Goal: Task Accomplishment & Management: Manage account settings

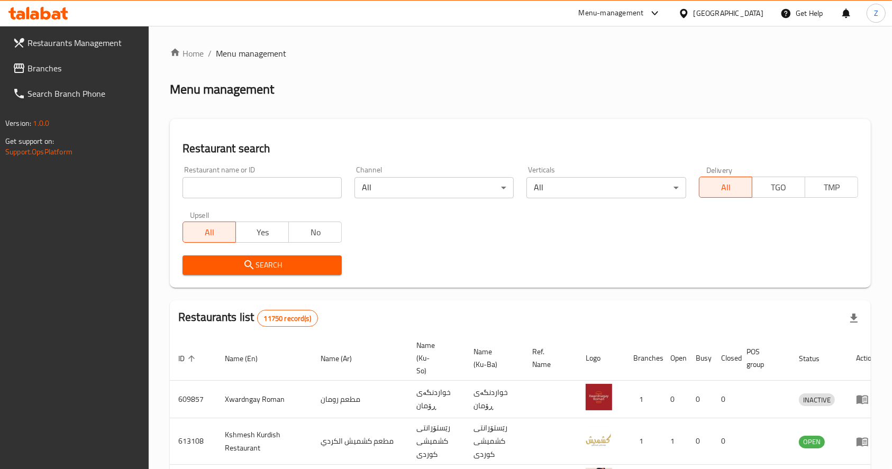
click at [240, 189] on div at bounding box center [446, 234] width 892 height 469
click at [240, 188] on input "search" at bounding box center [261, 187] width 159 height 21
paste input "Muthalajat Adam"
type input "Muthalajat Adam"
click at [240, 268] on span "Search" at bounding box center [262, 265] width 142 height 13
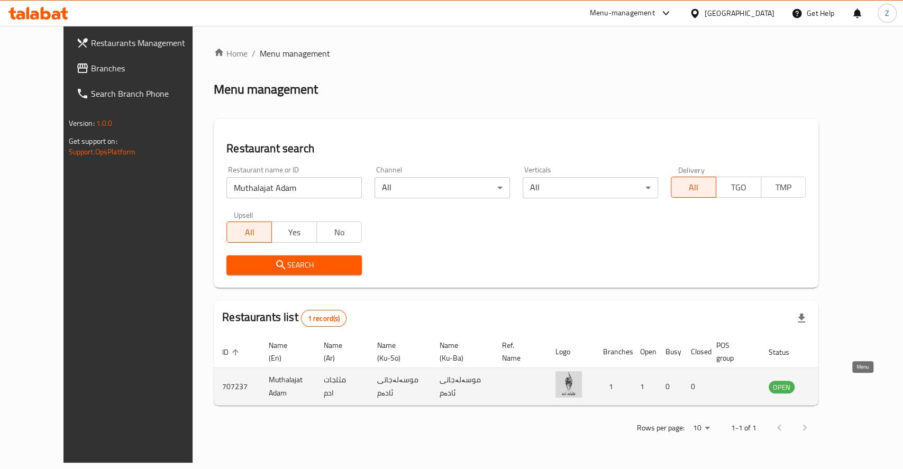
click at [837, 388] on icon "enhanced table" at bounding box center [830, 386] width 13 height 13
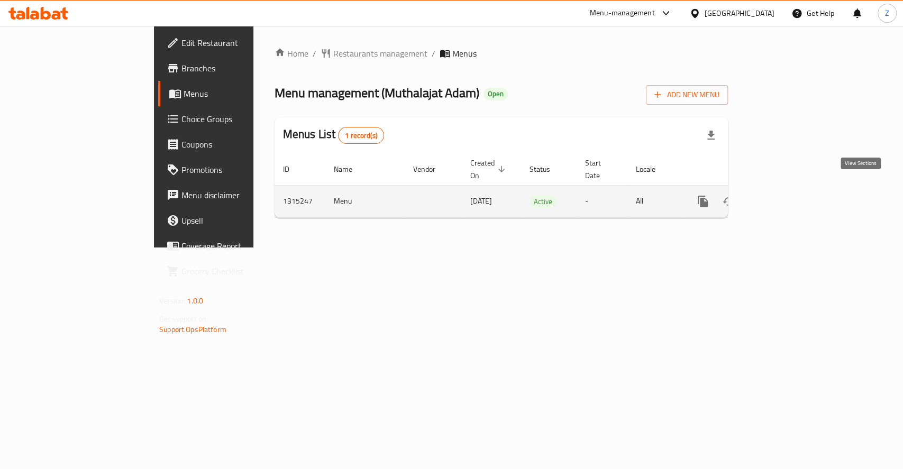
click at [792, 196] on link "enhanced table" at bounding box center [778, 201] width 25 height 25
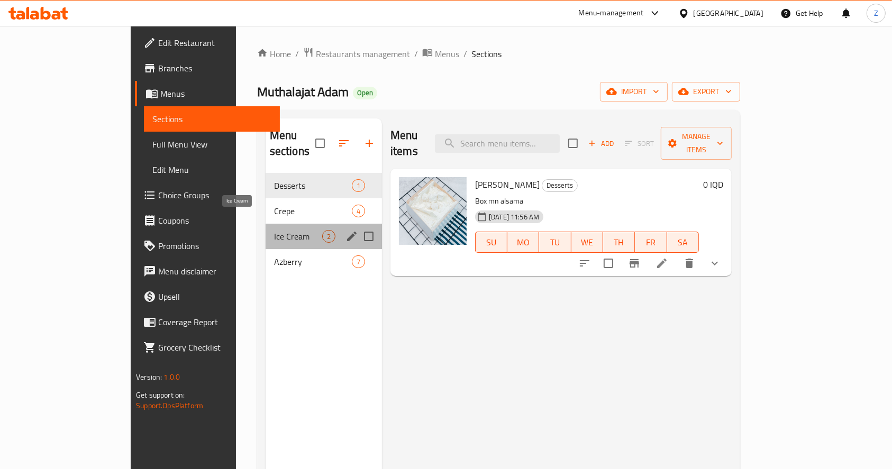
click at [274, 230] on span "Ice Cream" at bounding box center [298, 236] width 48 height 13
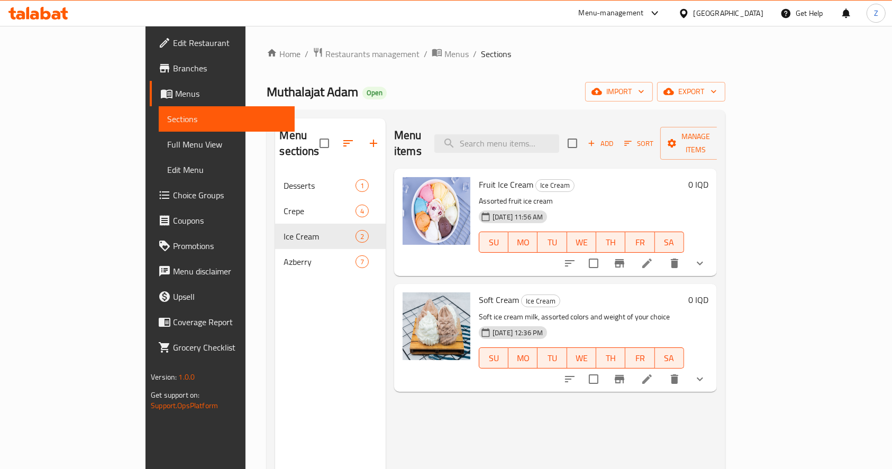
click at [662, 370] on li at bounding box center [647, 379] width 30 height 19
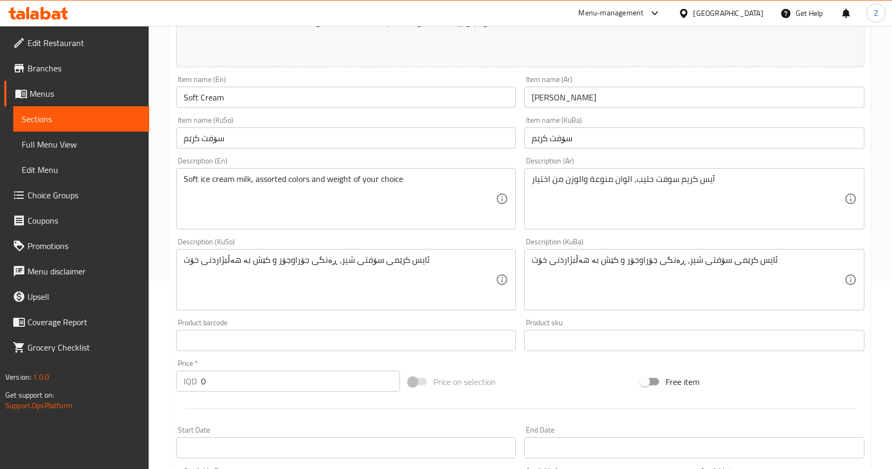
scroll to position [469, 0]
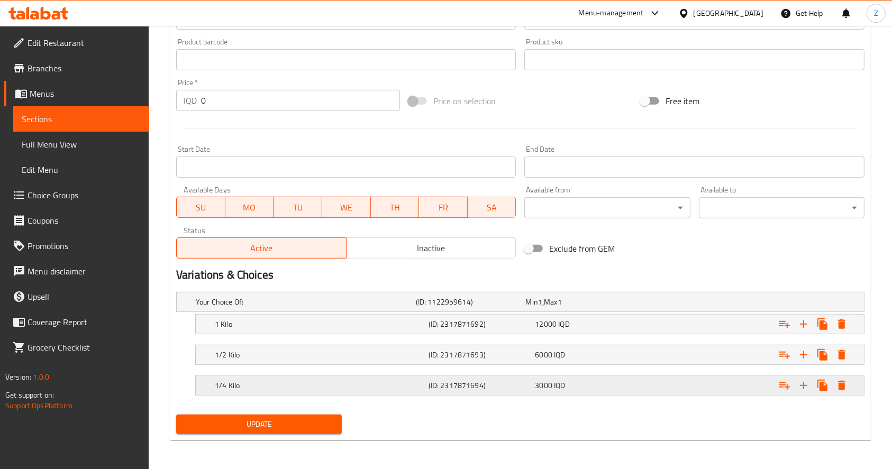
click at [804, 386] on icon "Expand" at bounding box center [803, 385] width 13 height 13
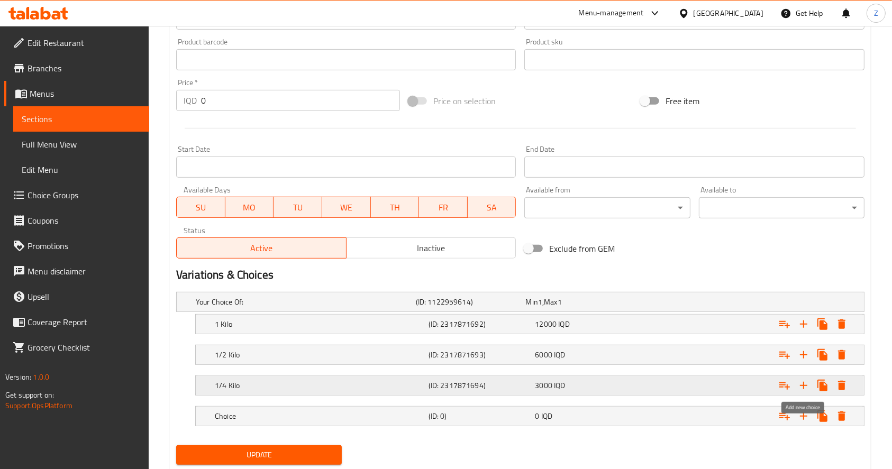
drag, startPoint x: 805, startPoint y: 387, endPoint x: 797, endPoint y: 396, distance: 12.0
click at [806, 387] on icon "Expand" at bounding box center [803, 385] width 13 height 13
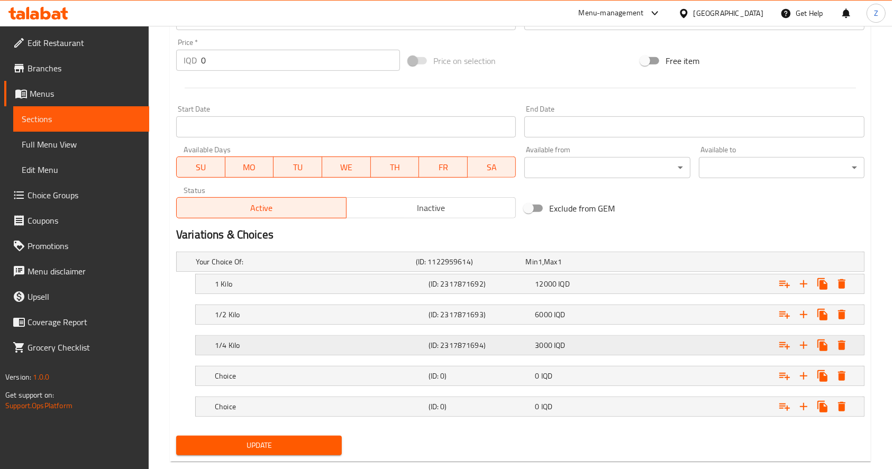
scroll to position [529, 0]
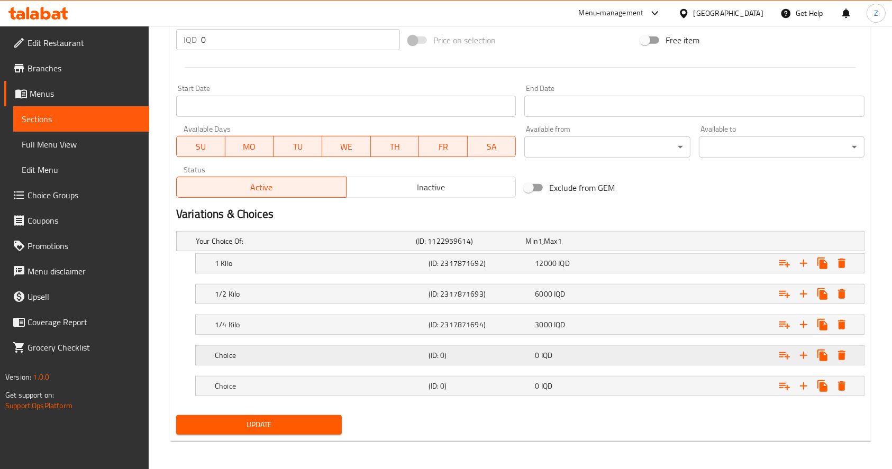
click at [334, 353] on h5 "Choice" at bounding box center [319, 355] width 209 height 11
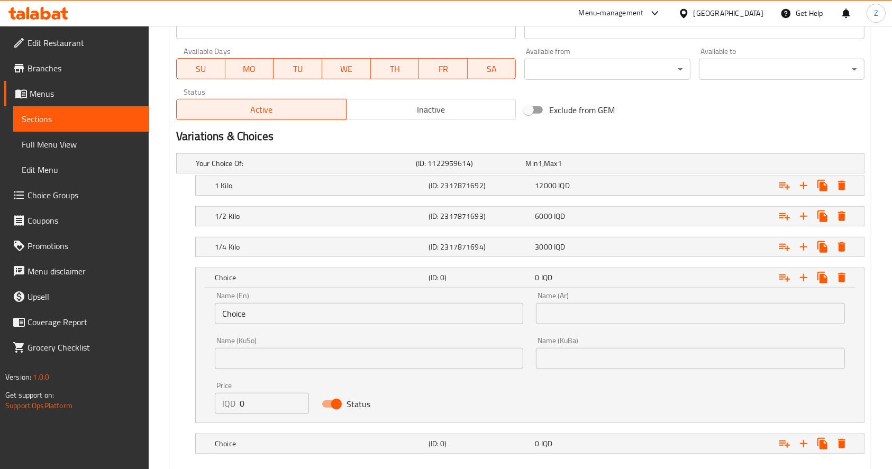
scroll to position [665, 0]
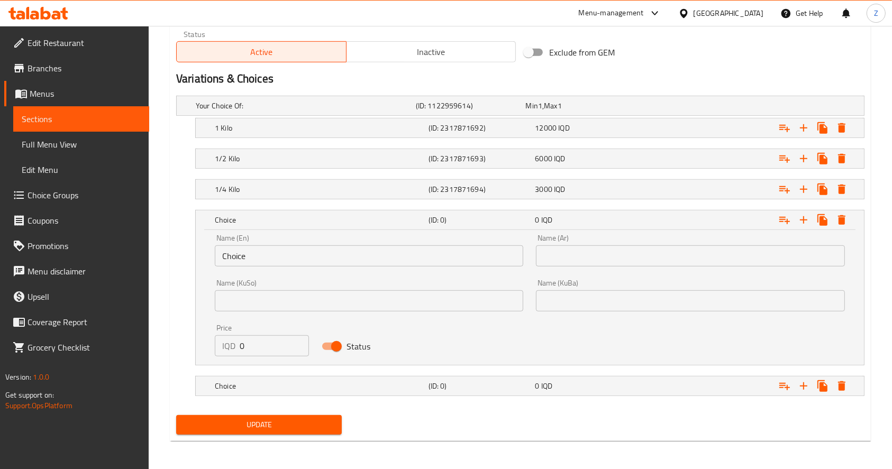
click at [575, 254] on input "text" at bounding box center [690, 255] width 308 height 21
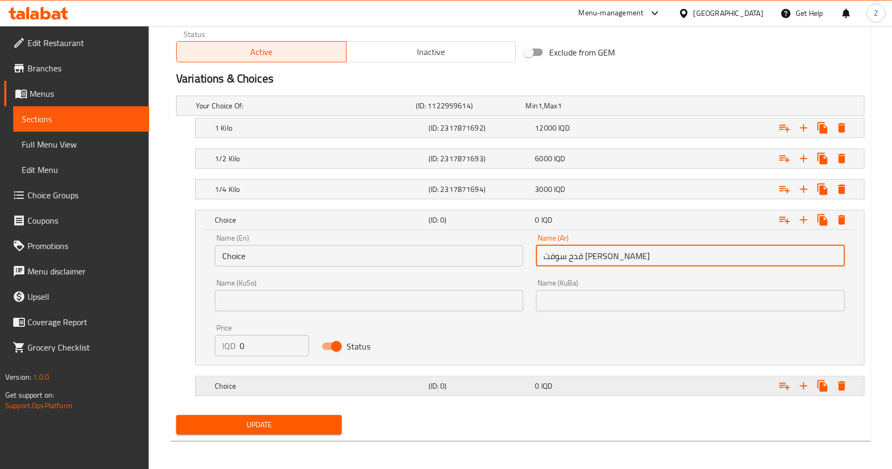
type input "قدح سوفت [PERSON_NAME]"
click at [564, 375] on div "Choice (ID: 0) 0 IQD" at bounding box center [533, 385] width 641 height 23
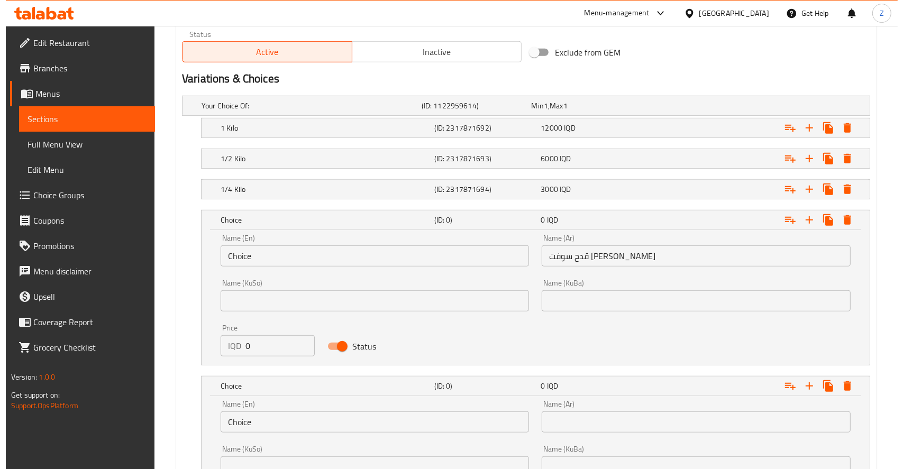
scroll to position [800, 0]
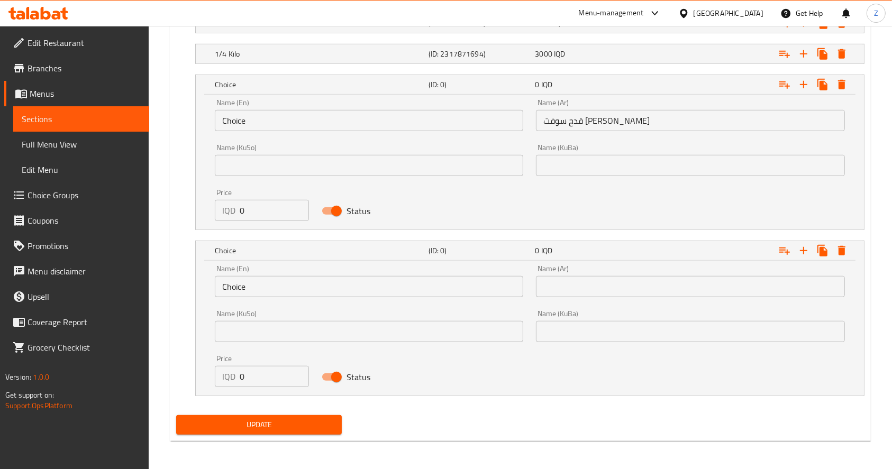
click at [577, 277] on input "text" at bounding box center [690, 286] width 308 height 21
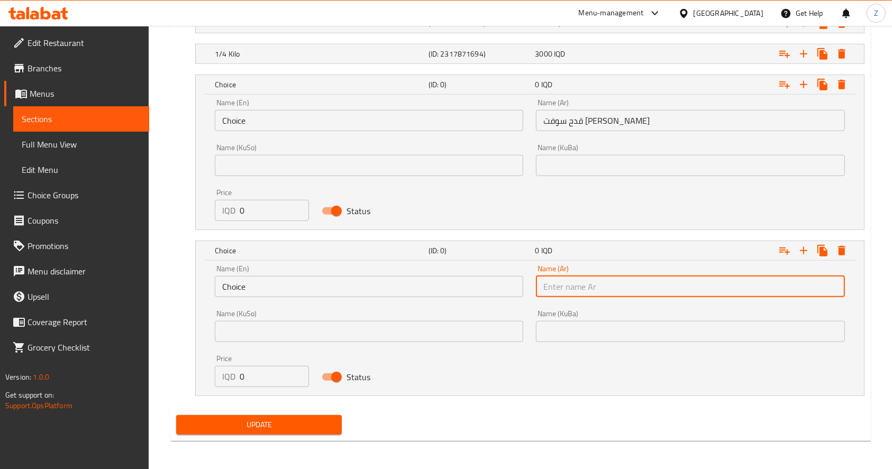
click at [588, 286] on input "text" at bounding box center [690, 286] width 308 height 21
type input "ق"
click at [848, 250] on button "Expand" at bounding box center [841, 250] width 19 height 19
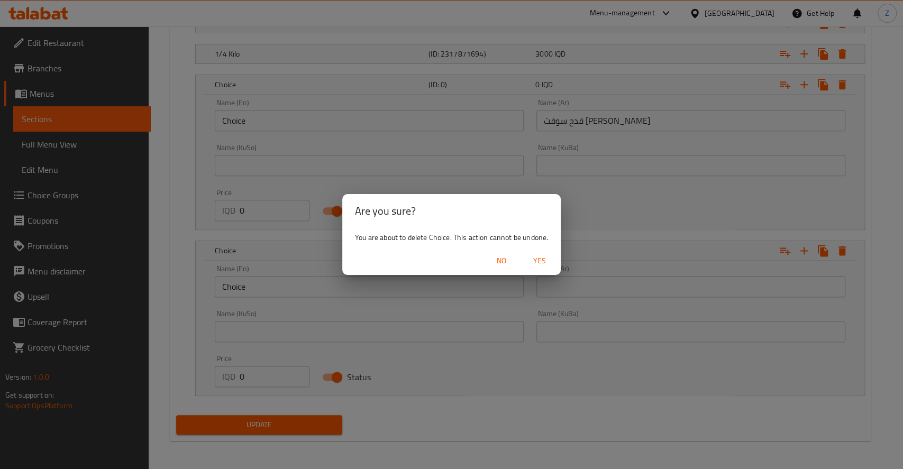
click at [540, 264] on span "Yes" at bounding box center [539, 260] width 25 height 13
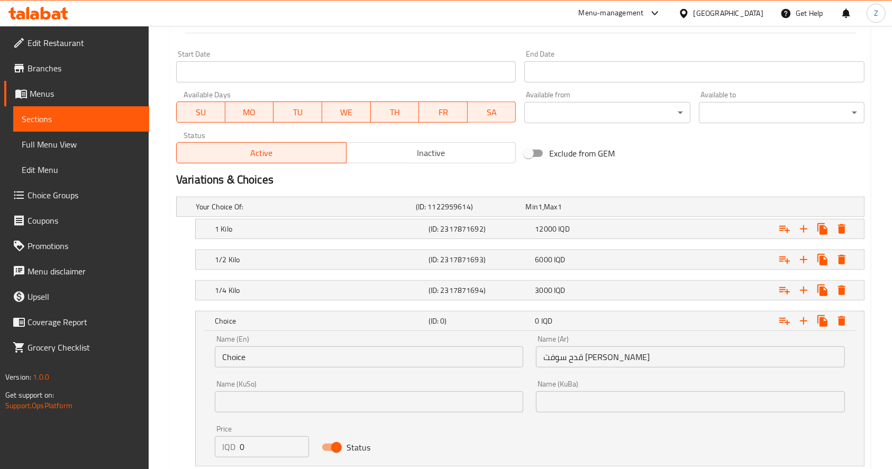
scroll to position [635, 0]
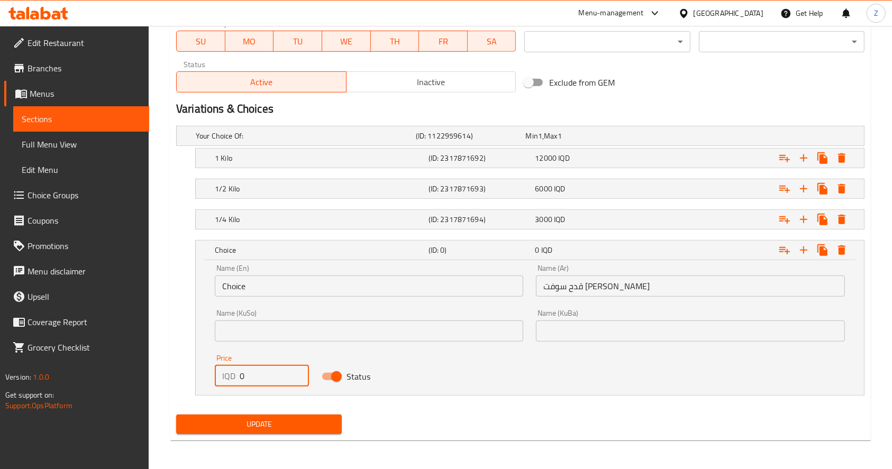
drag, startPoint x: 269, startPoint y: 376, endPoint x: 217, endPoint y: 381, distance: 52.1
click at [217, 381] on div "IQD 0 Price" at bounding box center [262, 375] width 94 height 21
type input "1000"
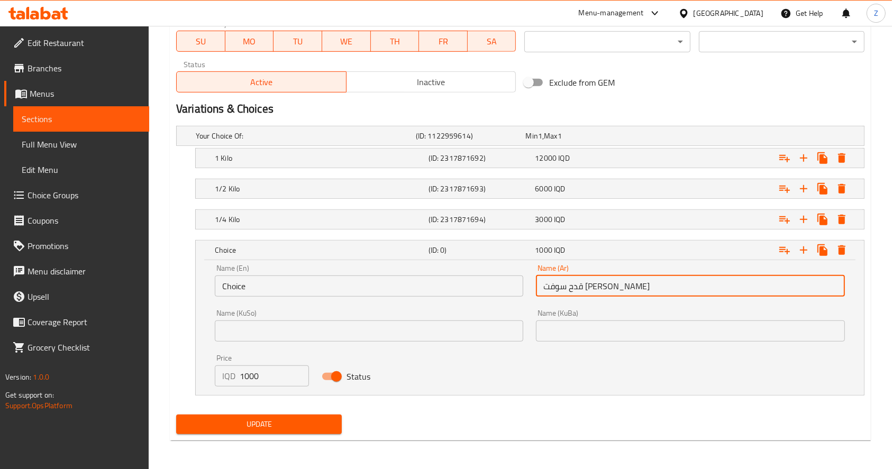
drag, startPoint x: 636, startPoint y: 288, endPoint x: 528, endPoint y: 292, distance: 108.5
click at [528, 292] on div "Name (En) Choice Name (En) Name (Ar) قدح سوفت ايس كريم Name (Ar) Name (KuSo) Na…" at bounding box center [529, 325] width 643 height 135
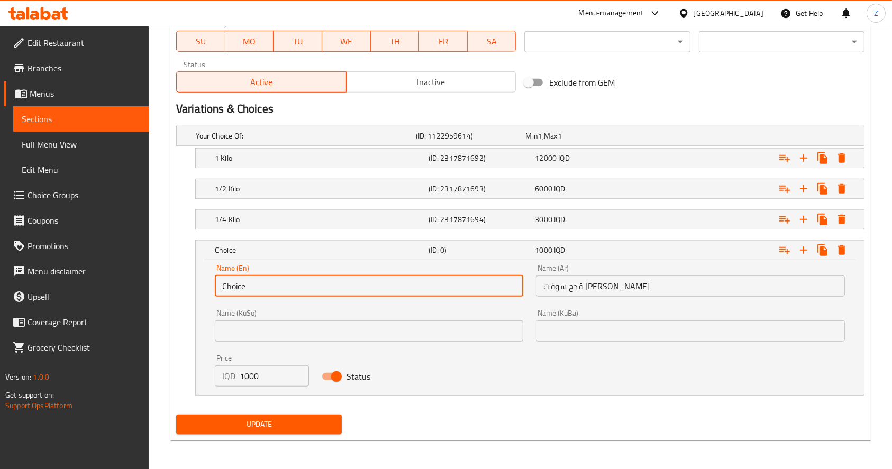
drag, startPoint x: 314, startPoint y: 283, endPoint x: 199, endPoint y: 282, distance: 114.8
click at [199, 282] on div "Name (En) Choice Name (En) Name (Ar) قدح سوفت ايس كريم Name (Ar) Name (KuSo) Na…" at bounding box center [530, 327] width 668 height 135
paste input "Soft ice cream mug"
click at [241, 286] on input "Soft ice cream mug" at bounding box center [369, 286] width 308 height 21
click at [251, 286] on input "Soft Ice cream mug" at bounding box center [369, 286] width 308 height 21
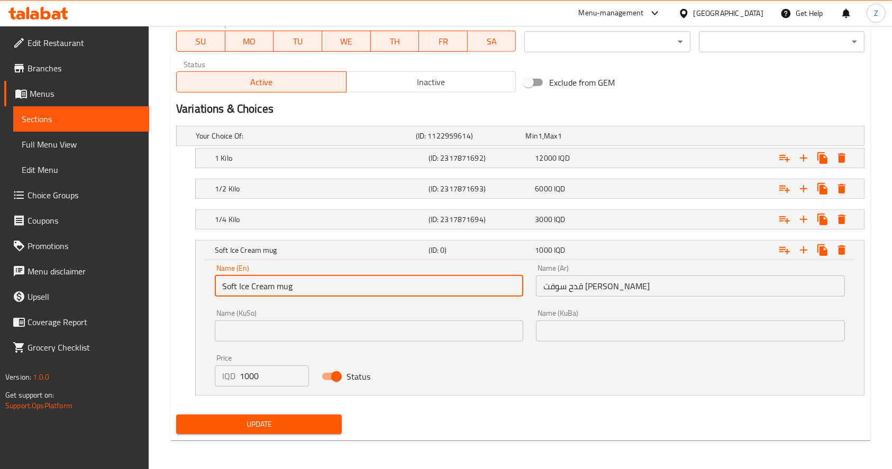
click at [281, 289] on input "Soft Ice Cream mug" at bounding box center [369, 286] width 308 height 21
type input "Soft Ice Cream Mug"
click at [306, 425] on span "Update" at bounding box center [259, 424] width 149 height 13
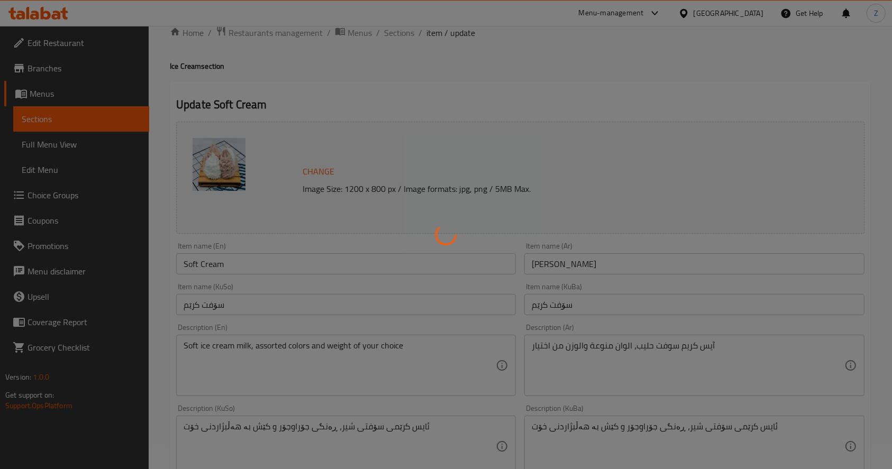
scroll to position [0, 0]
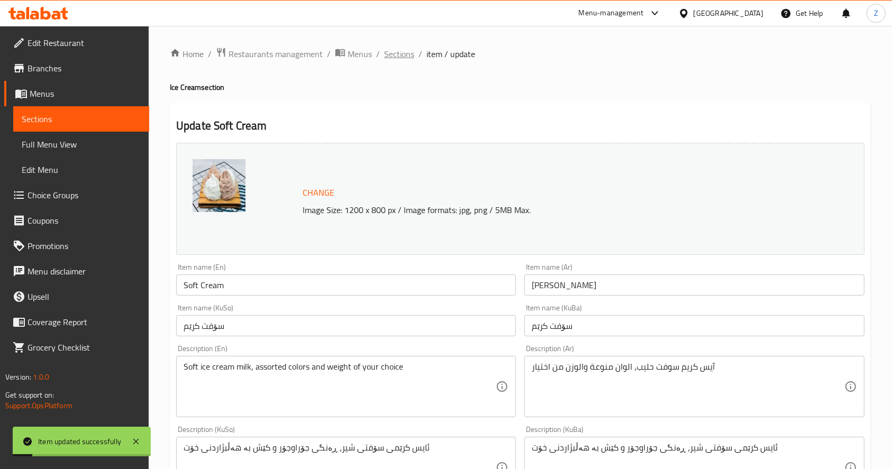
click at [398, 50] on span "Sections" at bounding box center [399, 54] width 30 height 13
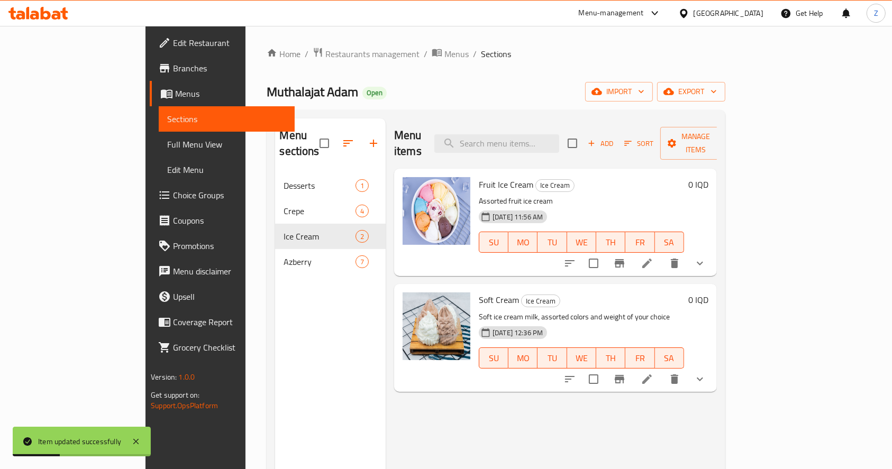
click at [653, 257] on icon at bounding box center [647, 263] width 13 height 13
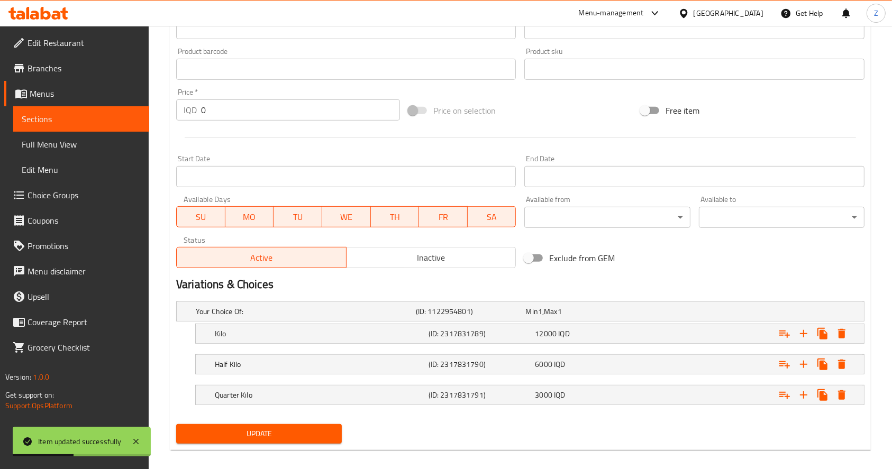
scroll to position [469, 0]
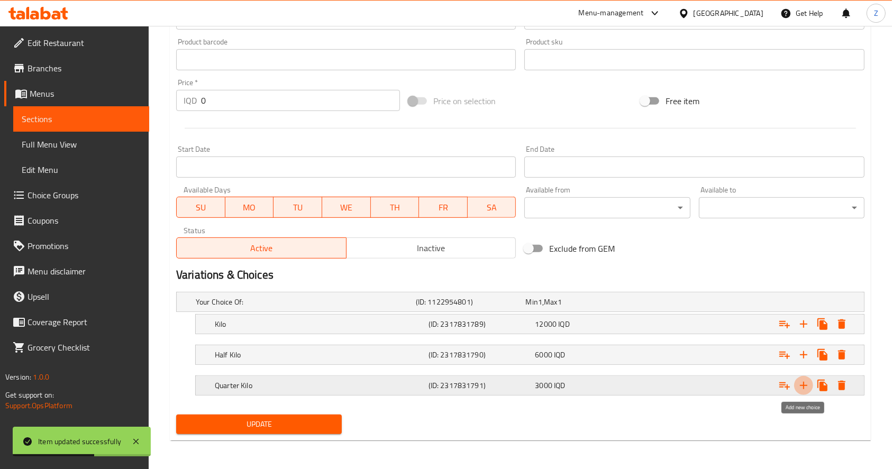
click at [802, 383] on icon "Expand" at bounding box center [803, 385] width 13 height 13
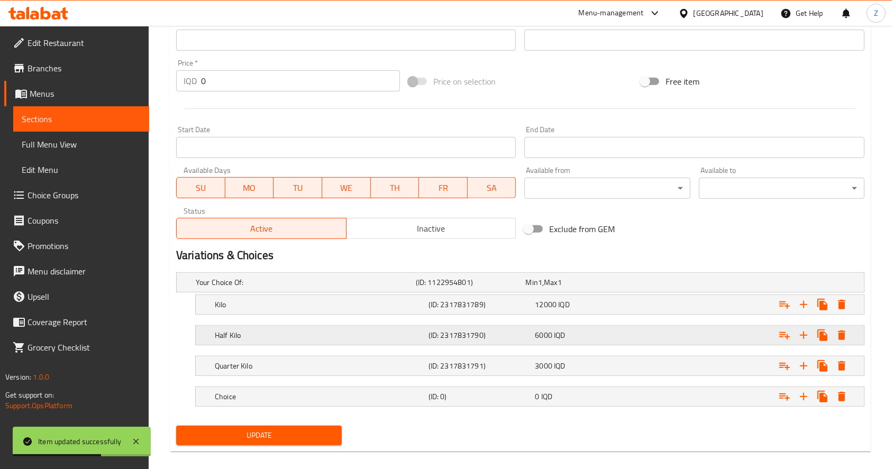
scroll to position [499, 0]
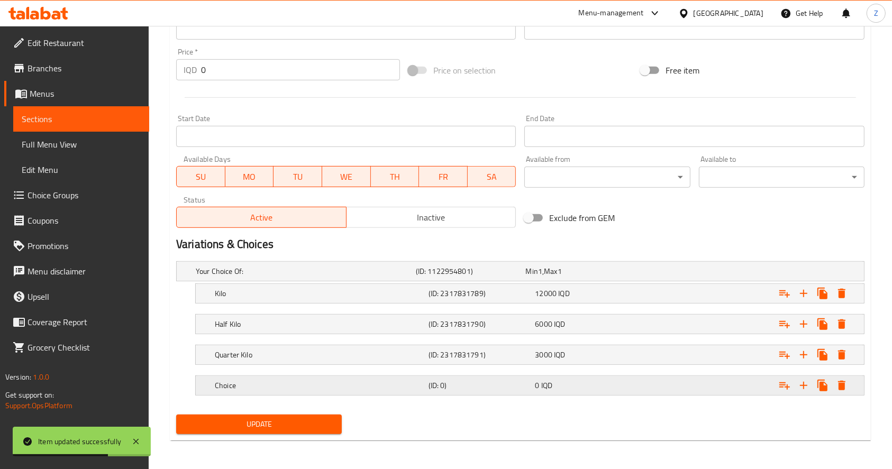
click at [609, 384] on div "0 IQD" at bounding box center [586, 385] width 103 height 11
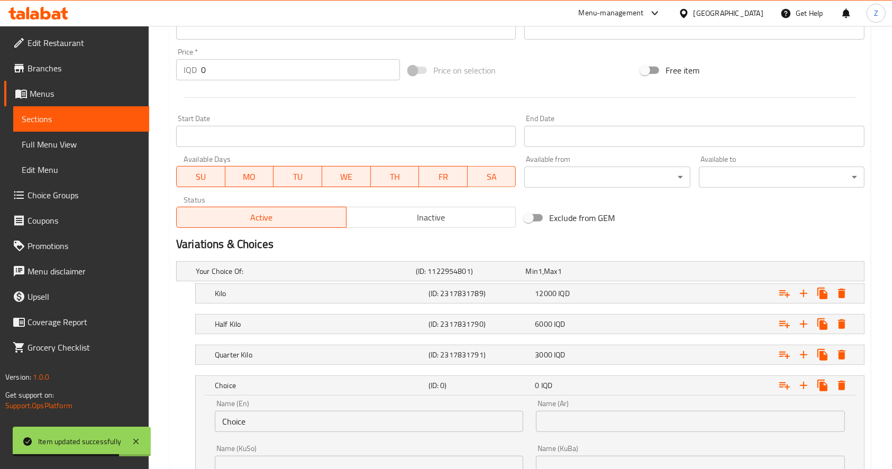
click at [609, 422] on input "text" at bounding box center [690, 421] width 308 height 21
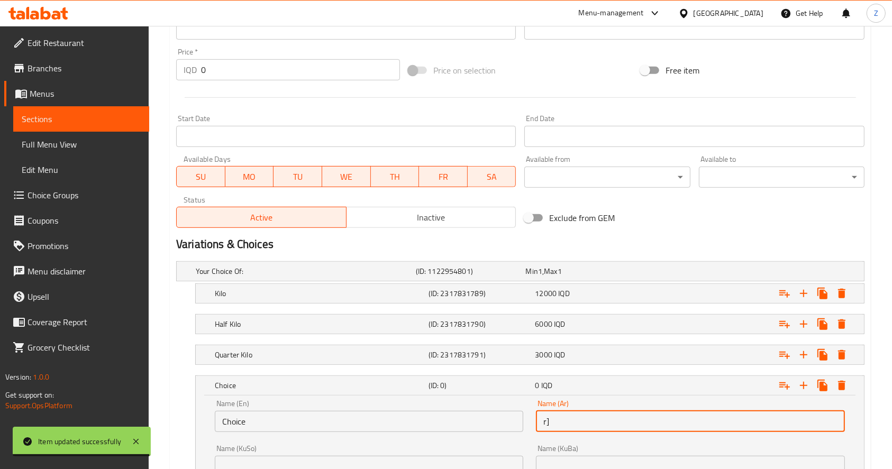
type input "r"
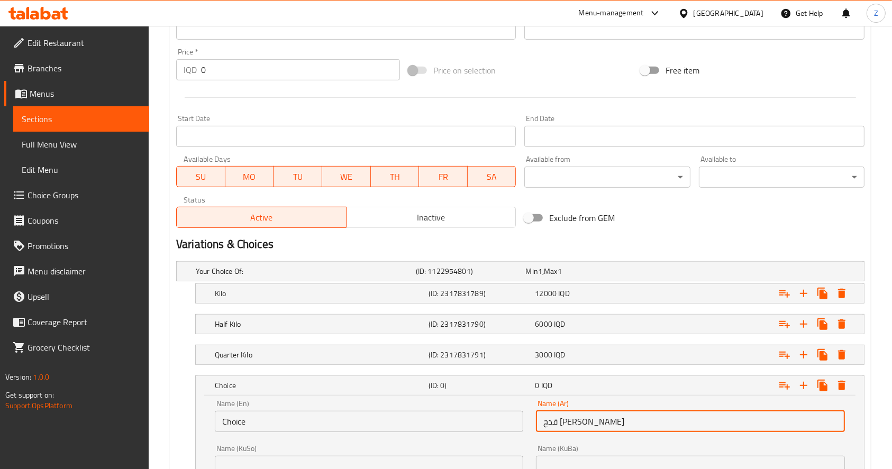
click at [607, 429] on input "قدح [PERSON_NAME]" at bounding box center [690, 421] width 308 height 21
type input "قدح [PERSON_NAME]"
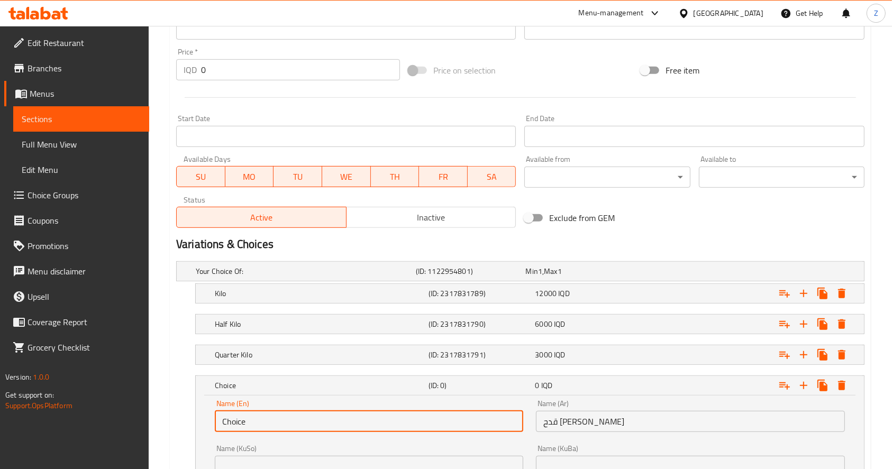
drag, startPoint x: 387, startPoint y: 417, endPoint x: 188, endPoint y: 420, distance: 199.4
click at [188, 420] on div "Choice (ID: 0) 0 IQD Name (En) Choice Name (En) Name (Ar) قدح ايس كريم فواكه Na…" at bounding box center [520, 454] width 688 height 156
paste input "Fruit ice cream cup"
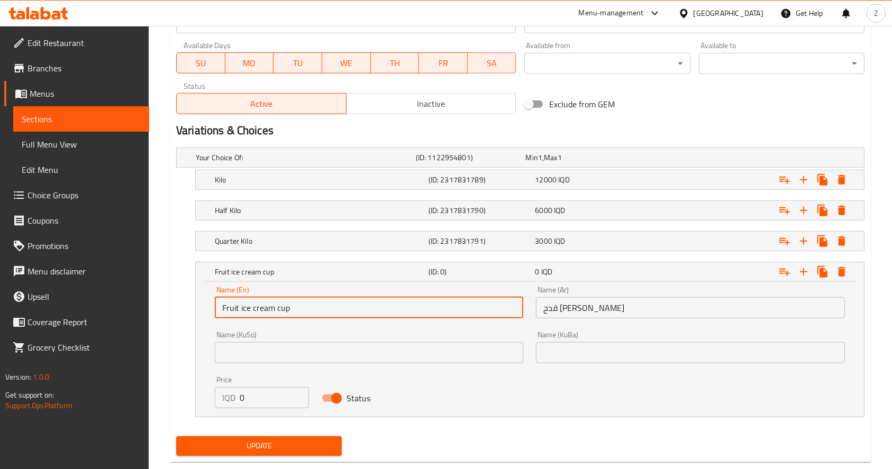
scroll to position [635, 0]
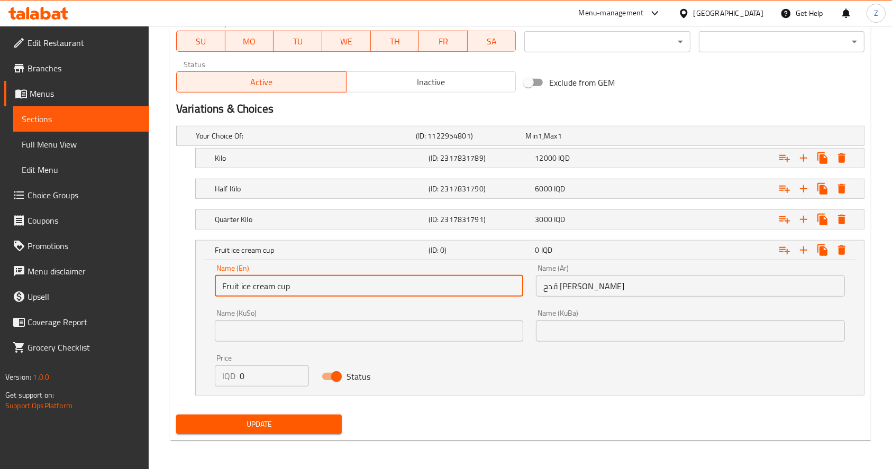
click at [241, 284] on input "Fruit ice cream cup" at bounding box center [369, 286] width 308 height 21
click at [255, 290] on input "Fruit Ice cream cup" at bounding box center [369, 286] width 308 height 21
click at [279, 288] on input "Fruit Ice Cream cup" at bounding box center [369, 286] width 308 height 21
type input "Fruit Ice Cream Cup"
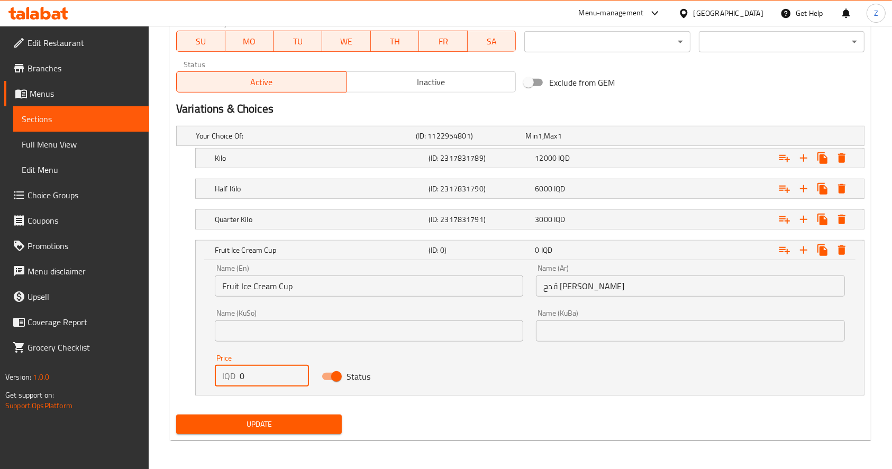
drag, startPoint x: 264, startPoint y: 378, endPoint x: 235, endPoint y: 382, distance: 29.9
click at [235, 382] on div "IQD 0 Price" at bounding box center [262, 375] width 94 height 21
type input "1500"
click at [287, 424] on span "Update" at bounding box center [259, 424] width 149 height 13
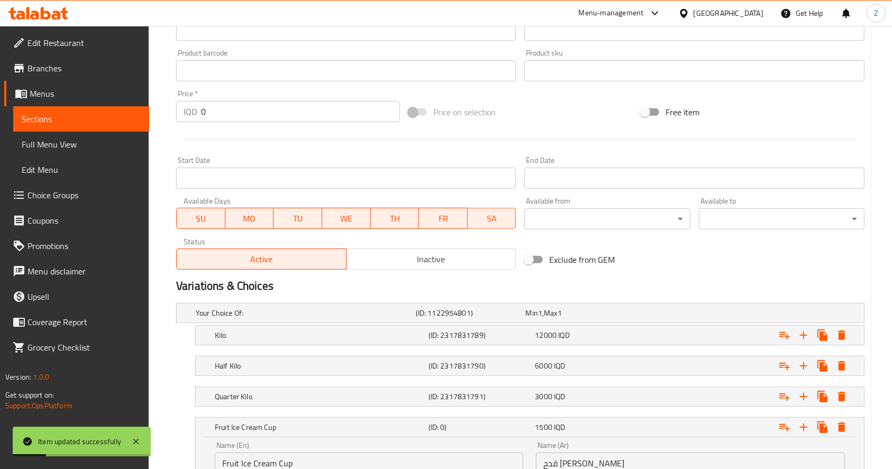
scroll to position [0, 0]
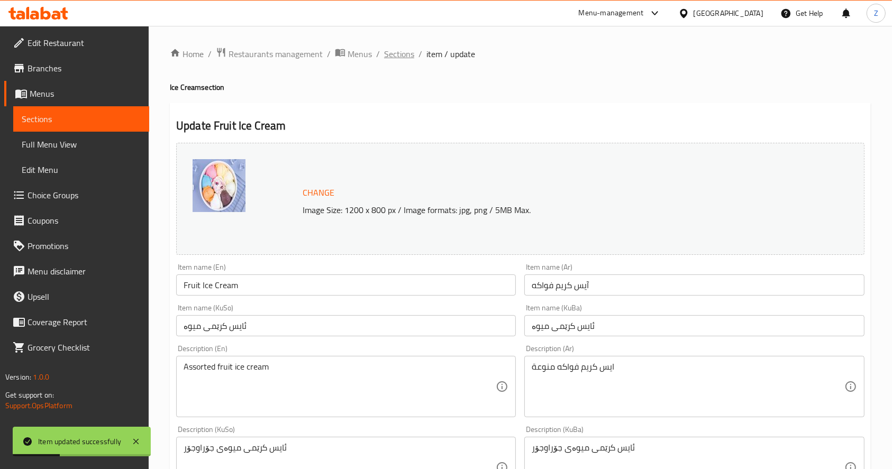
click at [401, 60] on span "Sections" at bounding box center [399, 54] width 30 height 13
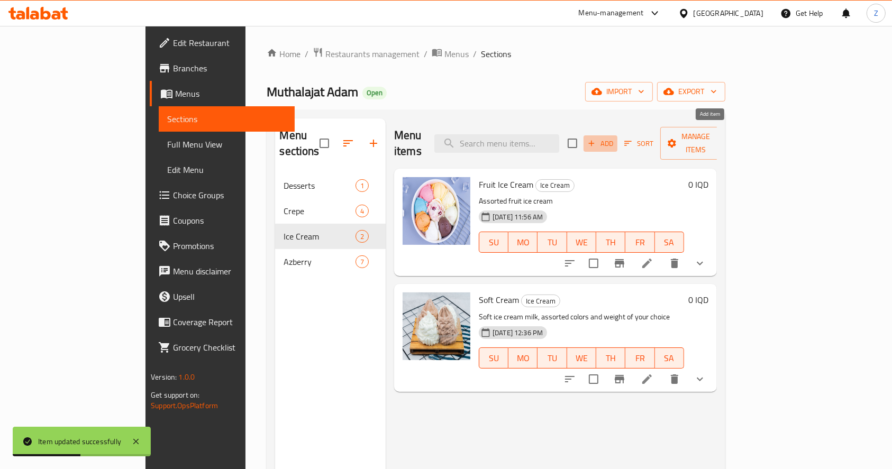
click at [595, 141] on icon "button" at bounding box center [592, 144] width 6 height 6
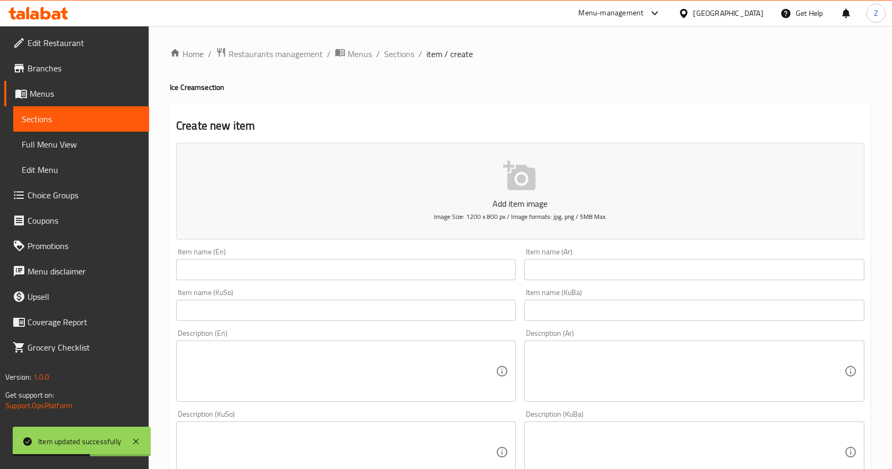
click at [592, 273] on input "text" at bounding box center [694, 269] width 340 height 21
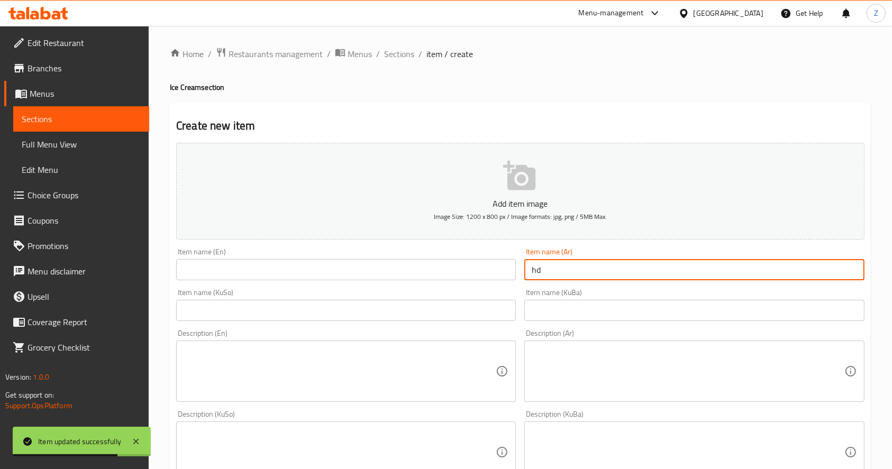
type input "h"
type input "ايس كريم من السما"
click at [599, 343] on div "Description (Ar)" at bounding box center [694, 371] width 340 height 61
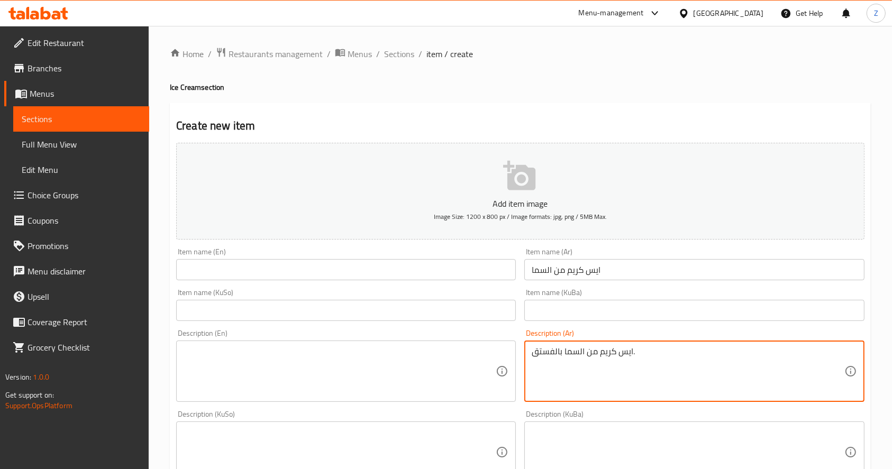
type textarea "ايس كريم من السما بالفستق."
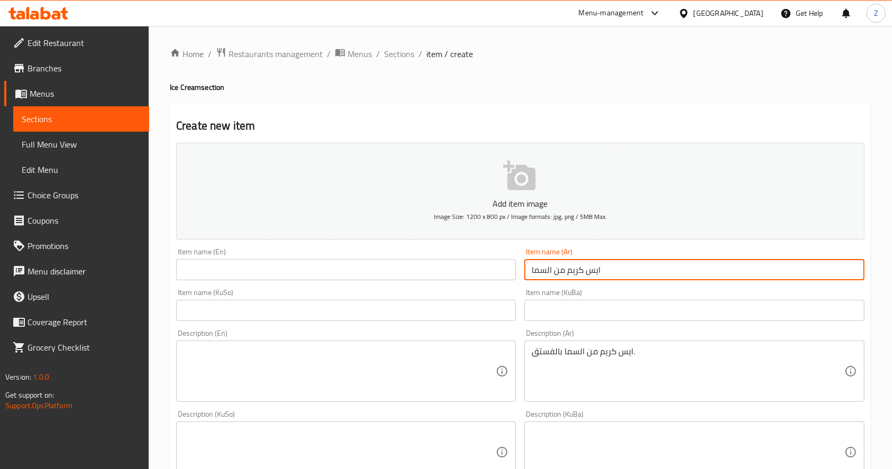
drag, startPoint x: 639, startPoint y: 263, endPoint x: 501, endPoint y: 269, distance: 138.2
click at [501, 265] on div "Add item image Image Size: 1200 x 800 px / Image formats: jpg, png / 5MB Max. I…" at bounding box center [520, 428] width 697 height 578
click at [316, 269] on input "text" at bounding box center [346, 269] width 340 height 21
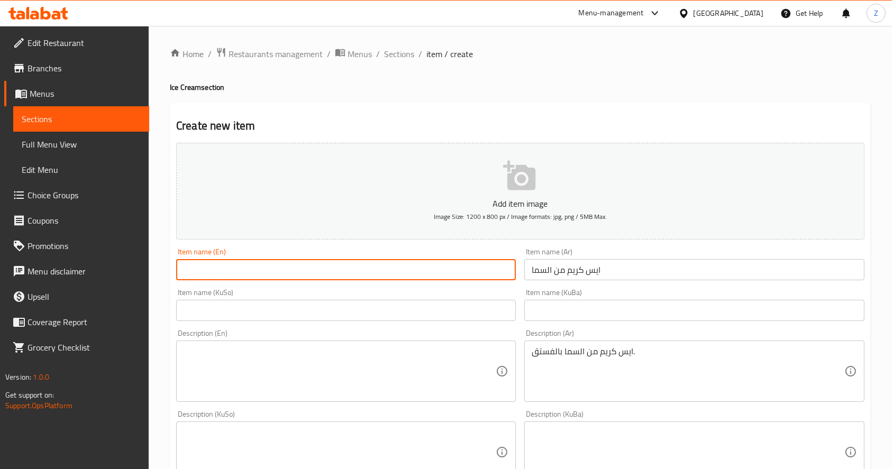
paste input "Ice cream from heaven"
type input "Ice cream from heaven"
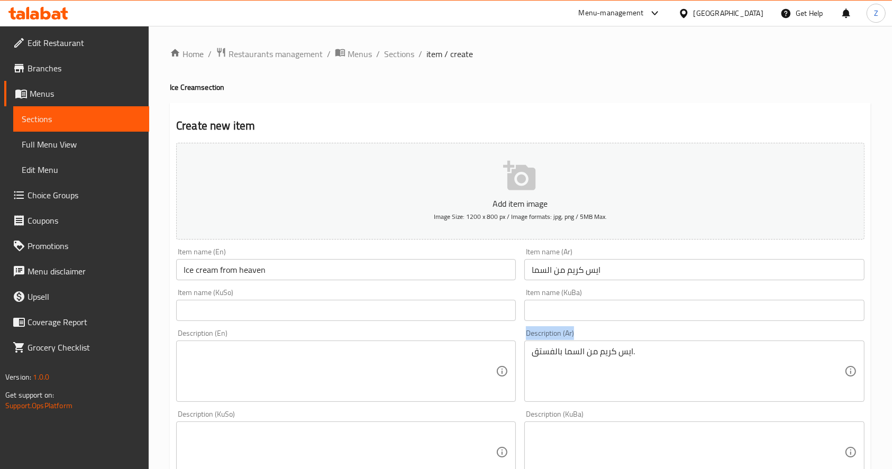
drag, startPoint x: 649, startPoint y: 345, endPoint x: 514, endPoint y: 350, distance: 135.0
click at [514, 350] on div "Add item image Image Size: 1200 x 800 px / Image formats: jpg, png / 5MB Max. I…" at bounding box center [520, 428] width 697 height 578
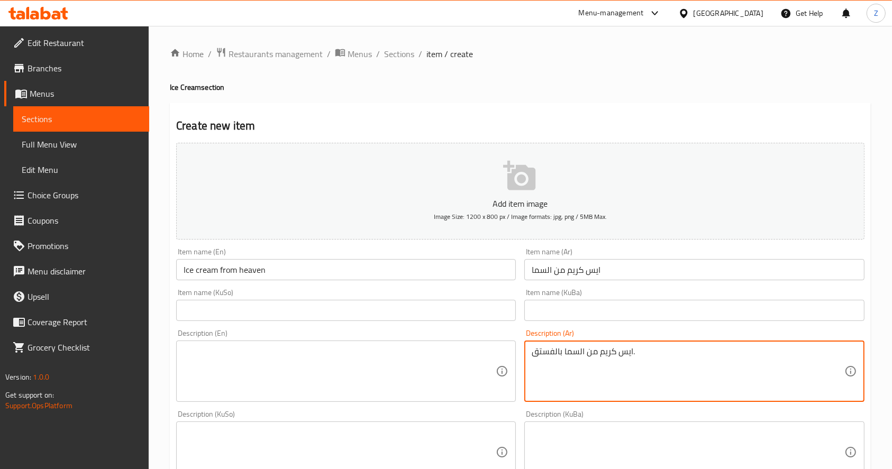
click at [589, 362] on textarea "ايس كريم من السما بالفستق." at bounding box center [688, 371] width 312 height 50
click at [262, 353] on textarea at bounding box center [340, 371] width 312 height 50
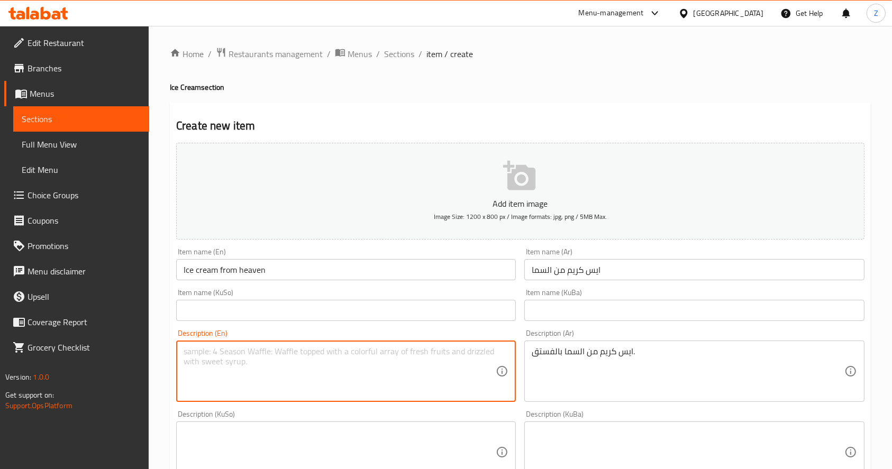
paste textarea "Heavenly ice cream with pistachios."
type textarea "Heavenly ice cream with pistachios."
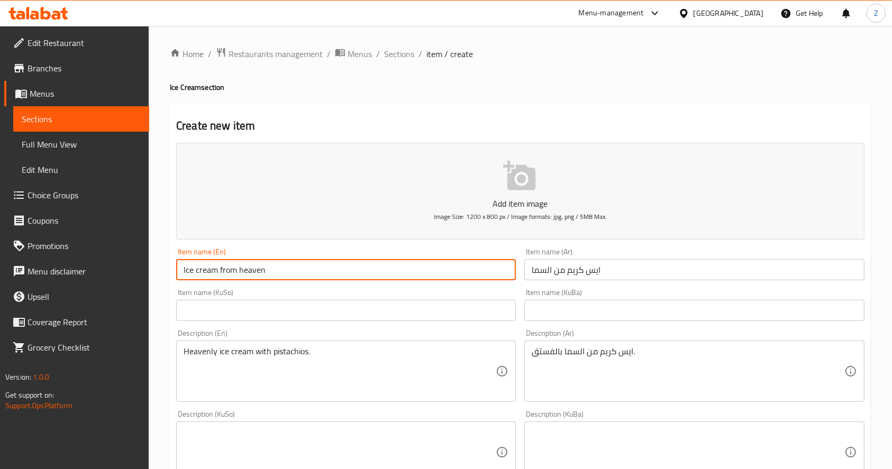
drag, startPoint x: 218, startPoint y: 271, endPoint x: 339, endPoint y: 271, distance: 120.6
click at [339, 271] on input "Ice cream from heaven" at bounding box center [346, 269] width 340 height 21
drag, startPoint x: 185, startPoint y: 273, endPoint x: 193, endPoint y: 303, distance: 30.7
click at [185, 273] on input "Ice Cream" at bounding box center [346, 269] width 340 height 21
click at [226, 272] on input "Min al sama Ice Cream" at bounding box center [346, 269] width 340 height 21
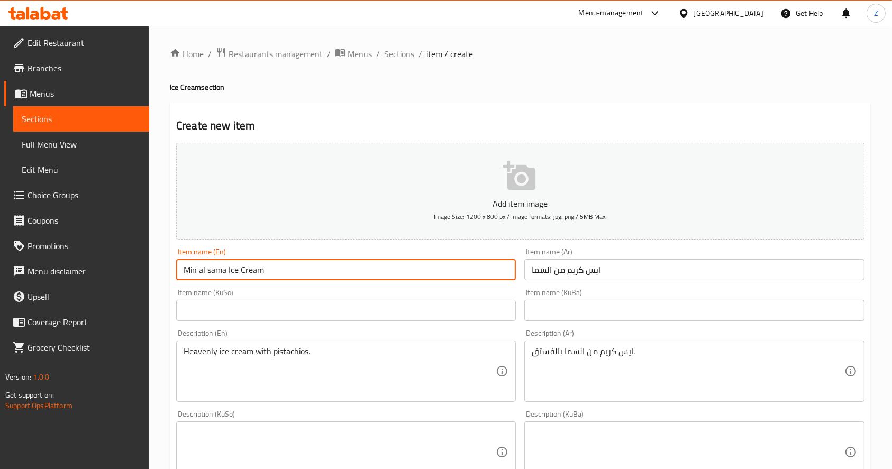
click at [207, 271] on input "Min al sama Ice Cream" at bounding box center [346, 269] width 340 height 21
click at [208, 273] on input "Min al ٍSama Ice Cream" at bounding box center [346, 269] width 340 height 21
type input "Min Al Sama Ice Cream"
click at [248, 293] on div "Item name (KuSo) Item name (KuSo)" at bounding box center [346, 305] width 340 height 32
drag, startPoint x: 228, startPoint y: 273, endPoint x: 116, endPoint y: 279, distance: 112.3
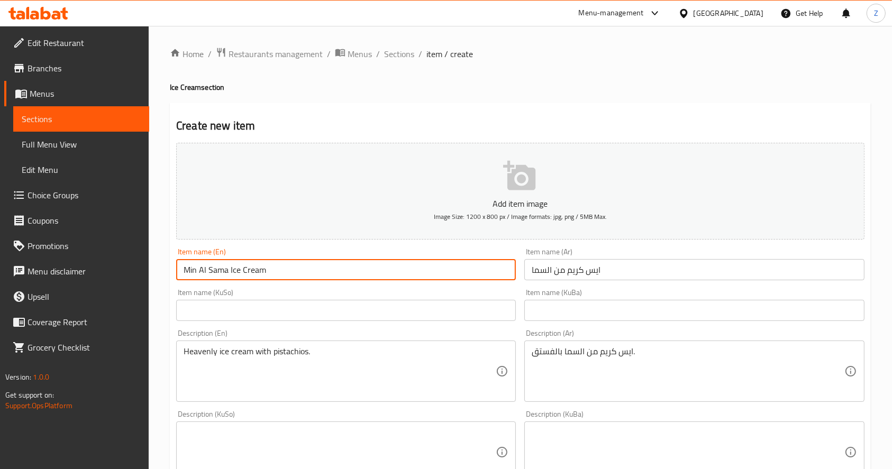
click at [116, 279] on div "Edit Restaurant Branches Menus Sections Full Menu View Edit Menu Choice Groups …" at bounding box center [446, 447] width 892 height 843
drag, startPoint x: 227, startPoint y: 270, endPoint x: 150, endPoint y: 271, distance: 77.2
click at [150, 271] on div "Home / Restaurants management / Menus / Sections / item / create Ice Cream sect…" at bounding box center [520, 447] width 743 height 843
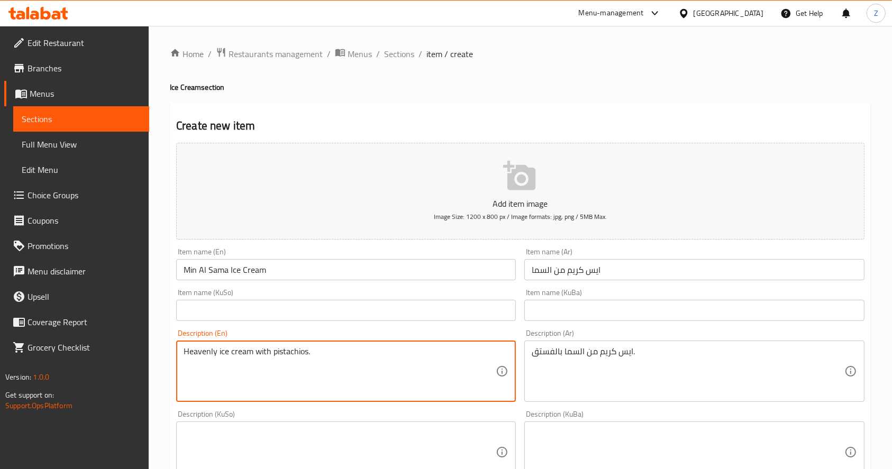
click at [200, 351] on textarea "Heavenly ice cream with pistachios." at bounding box center [340, 371] width 312 height 50
paste textarea "Min Al Sama"
click at [211, 354] on textarea "Min Al Sama ice cream with pistachios." at bounding box center [340, 371] width 312 height 50
click at [200, 353] on textarea "Min Al sama ice cream with pistachios." at bounding box center [340, 371] width 312 height 50
drag, startPoint x: 189, startPoint y: 354, endPoint x: 204, endPoint y: 370, distance: 21.3
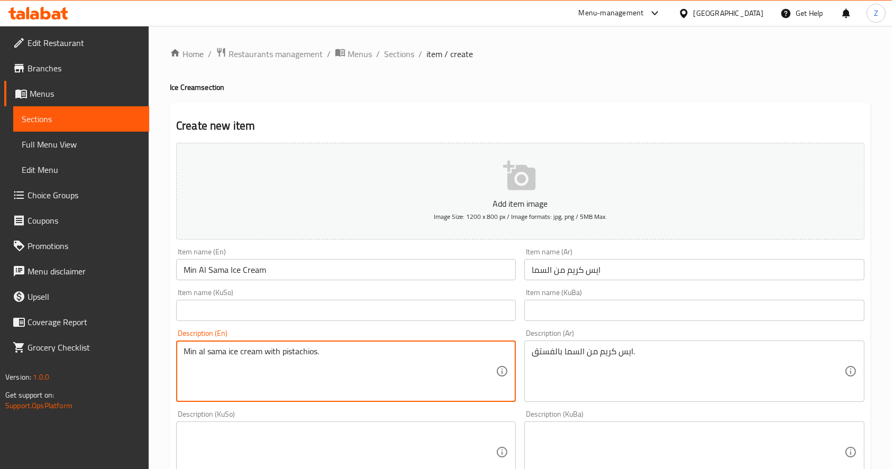
click at [189, 354] on textarea "Min al sama ice cream with pistachios." at bounding box center [340, 371] width 312 height 50
click at [224, 376] on textarea "Min al sama ice cream with pistachios." at bounding box center [340, 371] width 312 height 50
type textarea "Min al sama ice cream with pistachios."
click at [263, 407] on div "Description (KuSo) Description (KuSo)" at bounding box center [346, 446] width 348 height 81
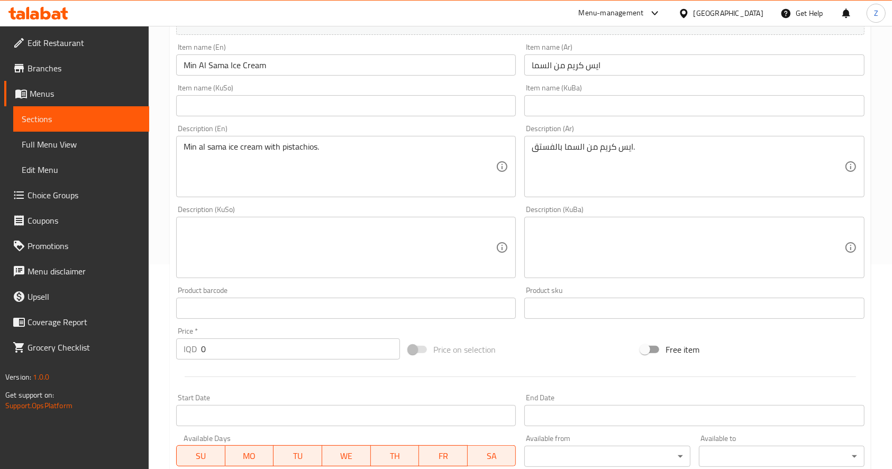
scroll to position [282, 0]
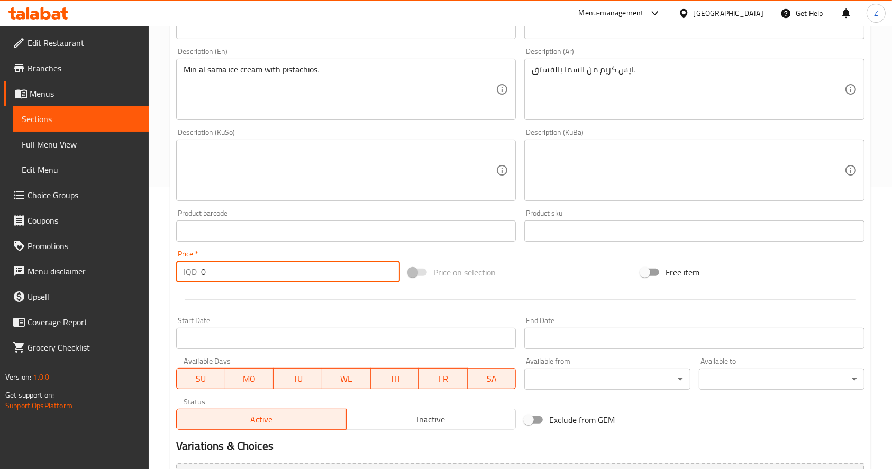
drag, startPoint x: 234, startPoint y: 279, endPoint x: 193, endPoint y: 273, distance: 41.7
click at [193, 273] on div "IQD 0 Price *" at bounding box center [288, 271] width 224 height 21
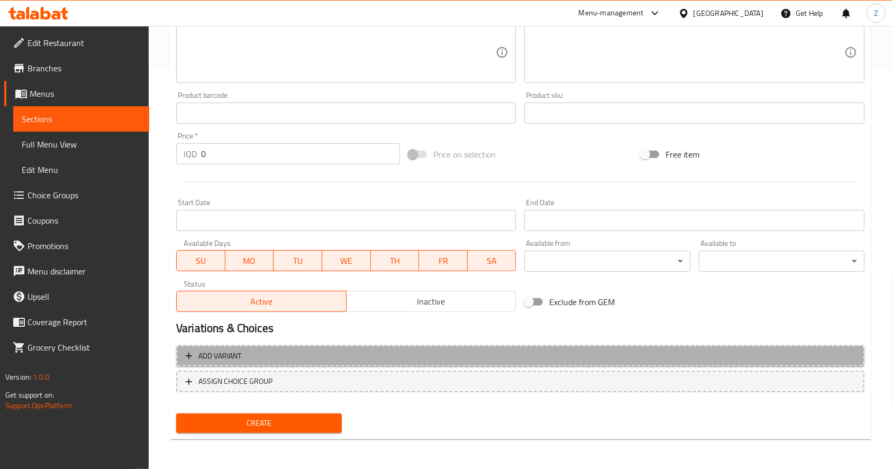
click at [371, 352] on span "Add variant" at bounding box center [520, 356] width 669 height 13
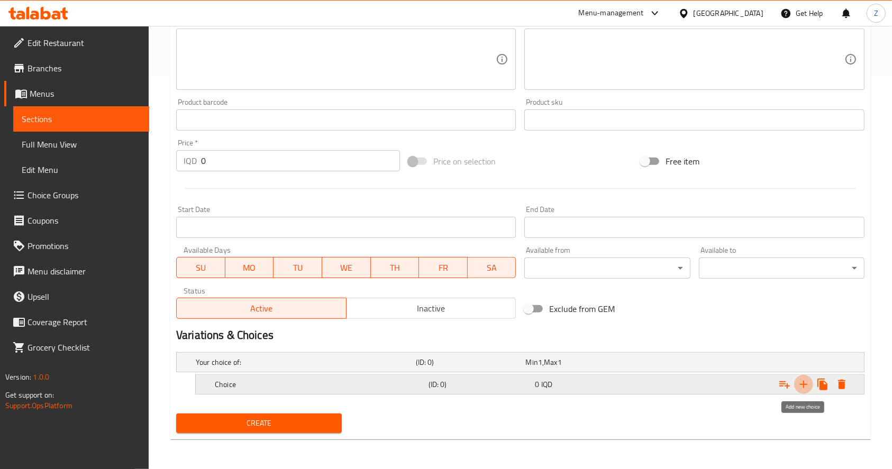
click at [808, 385] on icon "Expand" at bounding box center [803, 384] width 13 height 13
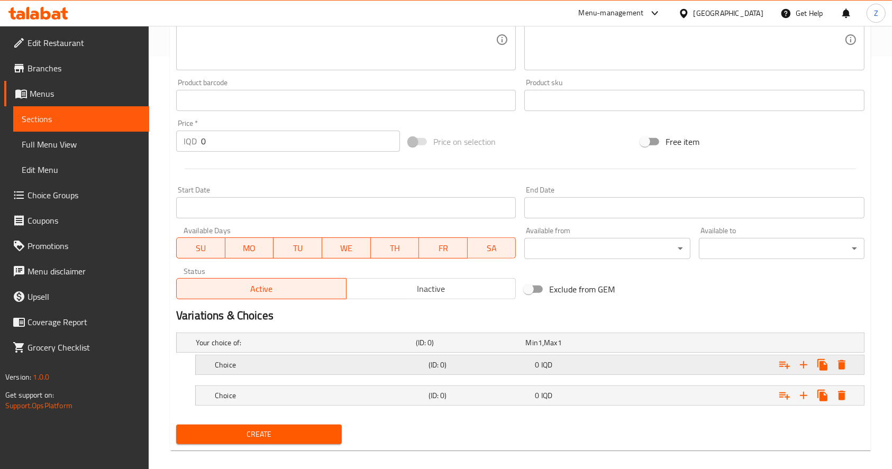
scroll to position [423, 0]
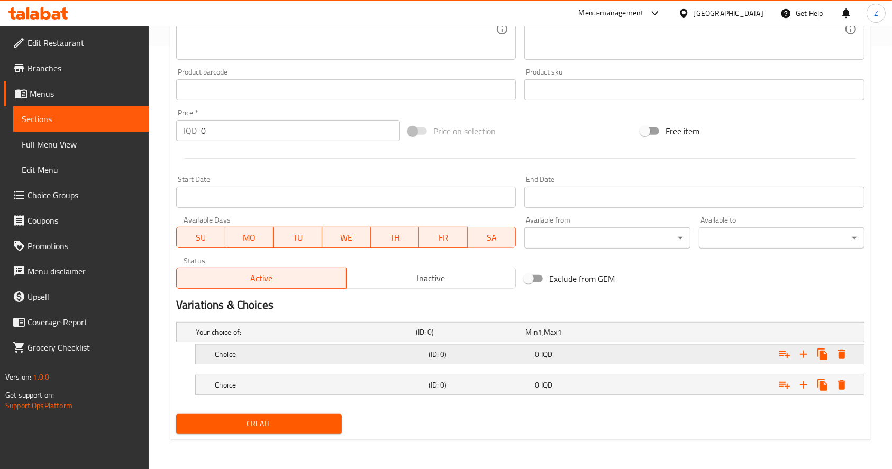
click at [532, 356] on div "(ID: 0)" at bounding box center [479, 354] width 107 height 15
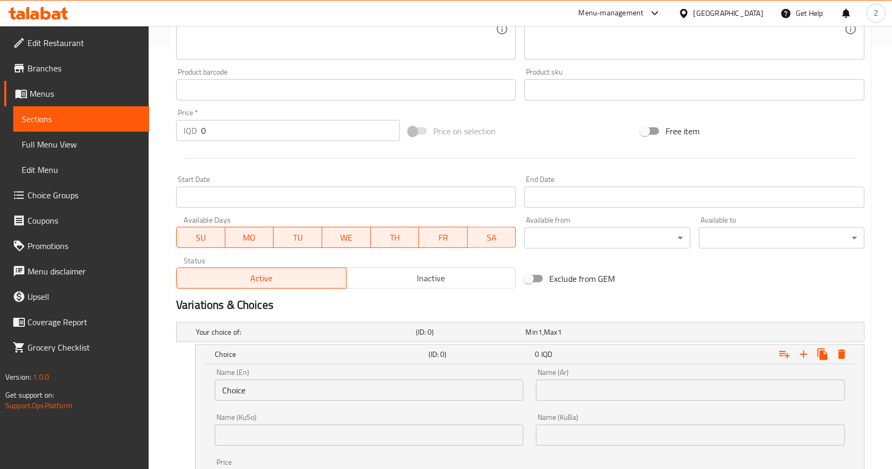
click at [632, 399] on input "text" at bounding box center [690, 390] width 308 height 21
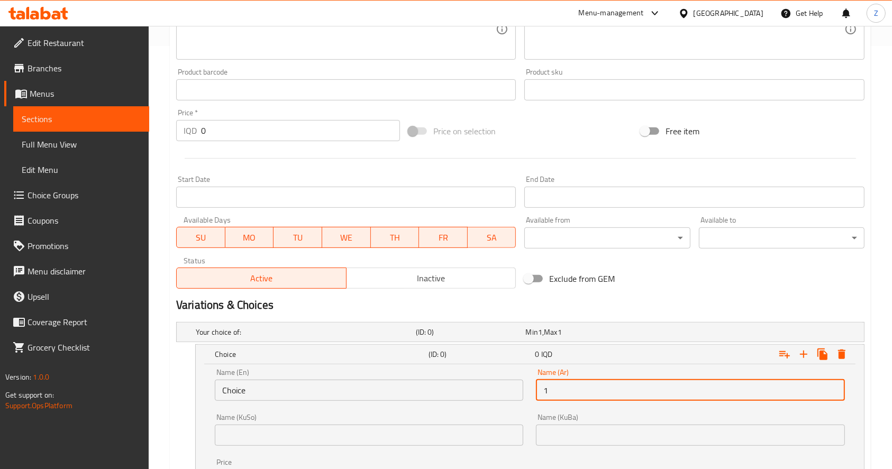
type input "1/2 كيلو"
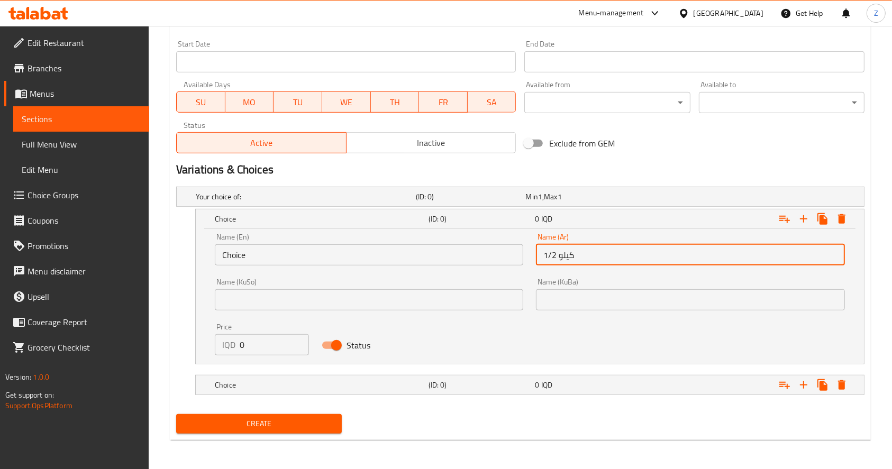
drag, startPoint x: 545, startPoint y: 385, endPoint x: 550, endPoint y: 364, distance: 21.8
click at [544, 383] on span "IQD" at bounding box center [546, 385] width 11 height 14
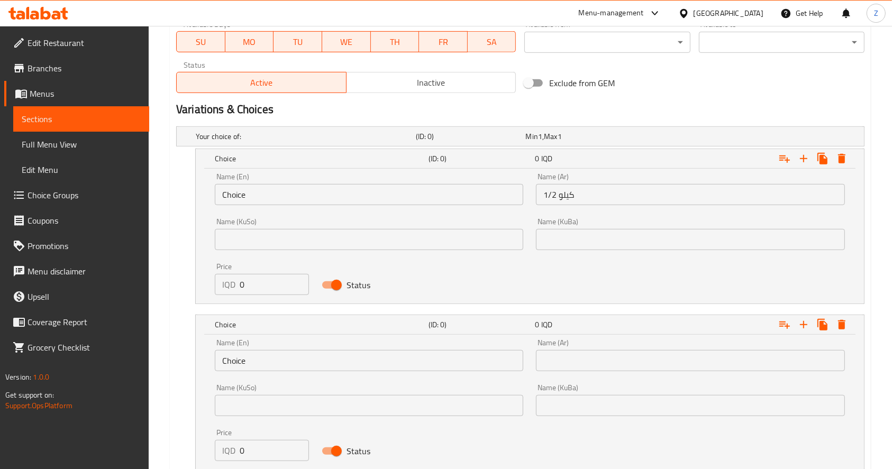
scroll to position [692, 0]
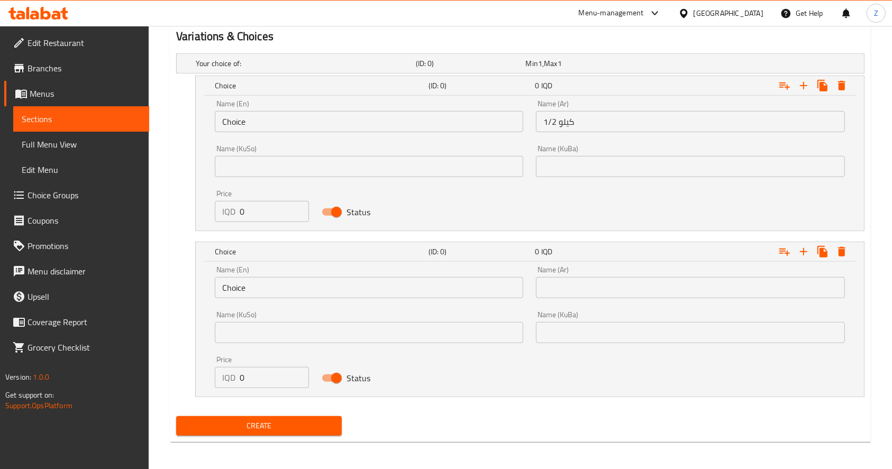
click at [576, 284] on input "text" at bounding box center [690, 287] width 308 height 21
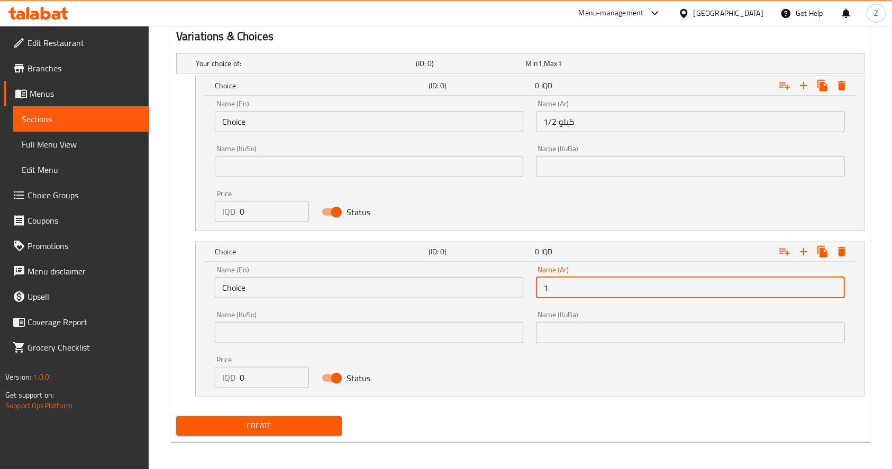
type input "1 كيلو"
click at [314, 125] on input "Choice" at bounding box center [369, 121] width 308 height 21
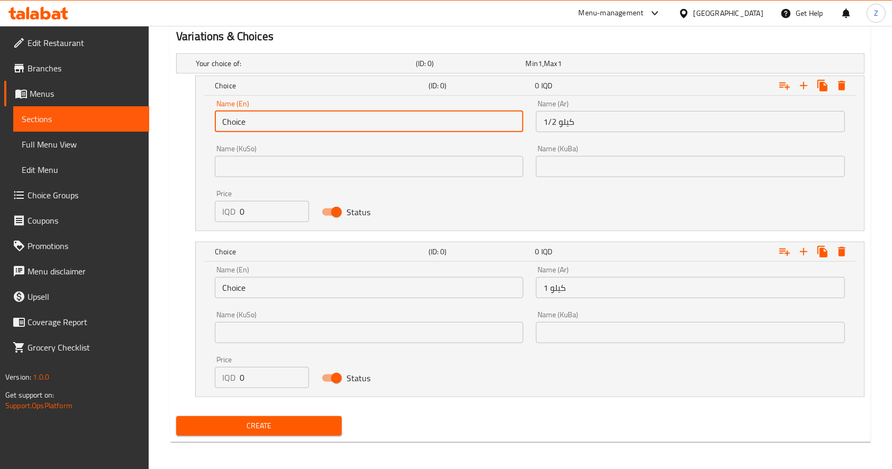
click at [314, 125] on input "Choice" at bounding box center [369, 121] width 308 height 21
type input "1/2 kilo"
drag, startPoint x: 286, startPoint y: 274, endPoint x: 285, endPoint y: 281, distance: 7.6
click at [285, 281] on div "Name (En) Choice Name (En)" at bounding box center [369, 282] width 308 height 32
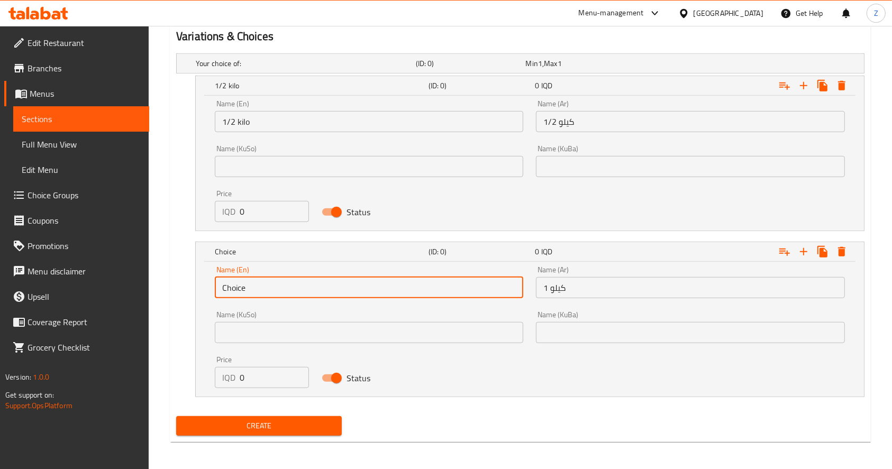
drag, startPoint x: 285, startPoint y: 288, endPoint x: 220, endPoint y: 290, distance: 64.6
click at [196, 290] on div "Name (En) Choice Name (En) Name (Ar) 1 كيلو Name (Ar) Name (KuSo) Name (KuSo) N…" at bounding box center [530, 329] width 668 height 135
type input "1 Kilo"
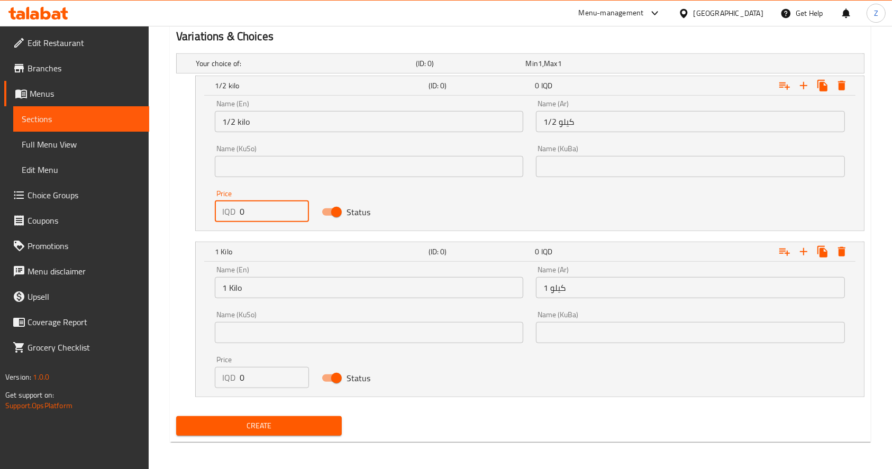
drag, startPoint x: 261, startPoint y: 212, endPoint x: 221, endPoint y: 217, distance: 40.5
click at [221, 217] on div "IQD 0 Price" at bounding box center [262, 211] width 94 height 21
type input "7000"
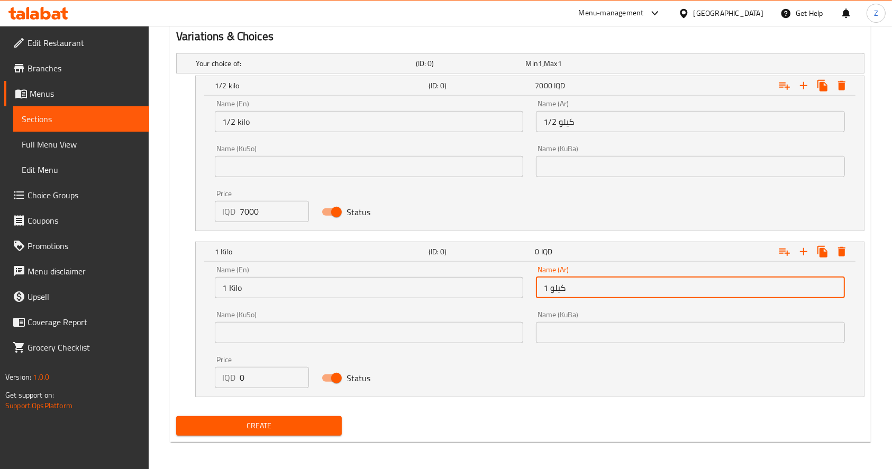
drag, startPoint x: 597, startPoint y: 294, endPoint x: 524, endPoint y: 295, distance: 73.0
click at [524, 295] on div "Name (En) 1 Kilo Name (En) Name (Ar) 1 كيلو Name (Ar) Name (KuSo) Name (KuSo) N…" at bounding box center [529, 327] width 643 height 135
type input "1/4 كيلو"
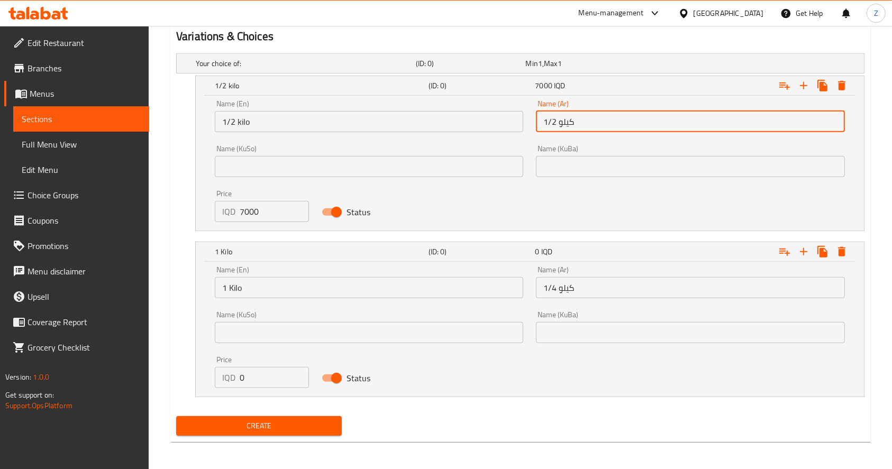
click at [615, 123] on input "1/2 كيلو" at bounding box center [690, 121] width 308 height 21
type input "1/4 كيلو"
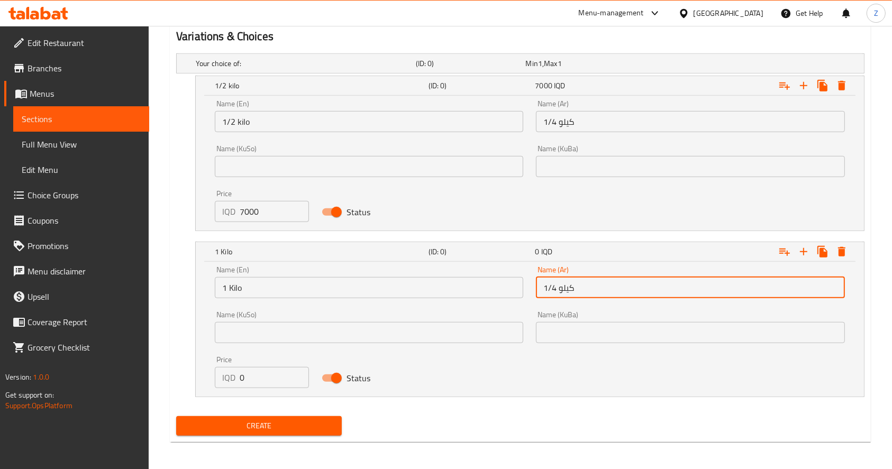
drag, startPoint x: 610, startPoint y: 281, endPoint x: 504, endPoint y: 286, distance: 106.9
click at [504, 287] on div "Name (En) 1 Kilo Name (En) Name (Ar) 1/4 كيلو Name (Ar) Name (KuSo) Name (KuSo)…" at bounding box center [529, 327] width 643 height 135
type input "1/2 كيلو"
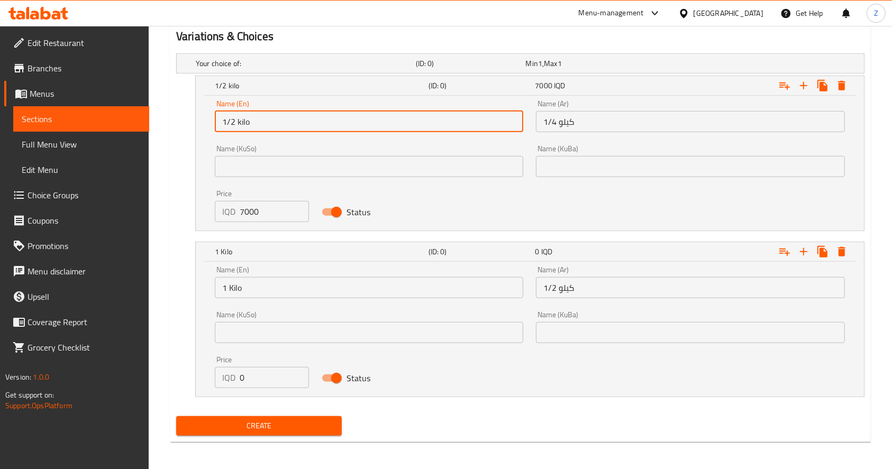
drag, startPoint x: 316, startPoint y: 121, endPoint x: 194, endPoint y: 124, distance: 122.2
click at [194, 123] on div "1/2 kilo (ID: 0) 7000 IQD Name (En) 1/2 kilo Name (En) Name (Ar) 1/4 كيلو Name …" at bounding box center [520, 154] width 688 height 156
type input "1/4 kilo"
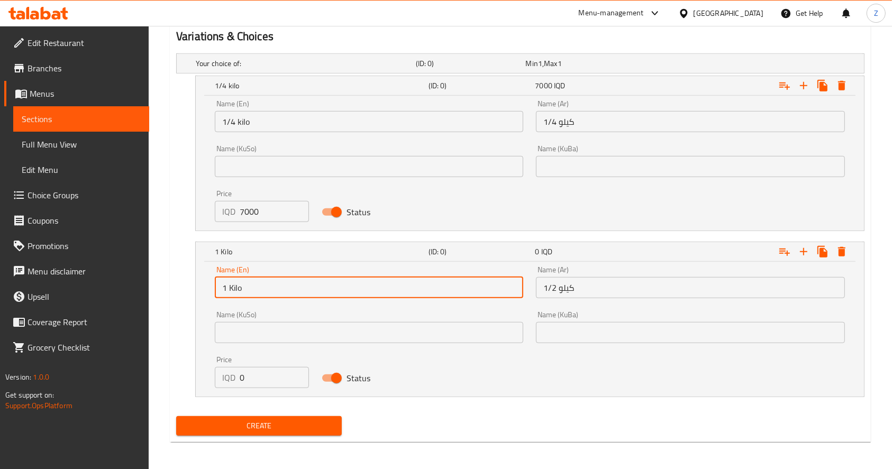
drag, startPoint x: 278, startPoint y: 292, endPoint x: 195, endPoint y: 291, distance: 83.0
click at [195, 291] on div "1 Kilo (ID: 0) 0 IQD Name (En) 1 Kilo Name (En) Name (Ar) 1/2 كيلو Name (Ar) Na…" at bounding box center [529, 320] width 669 height 156
type input "1/2 Kilo"
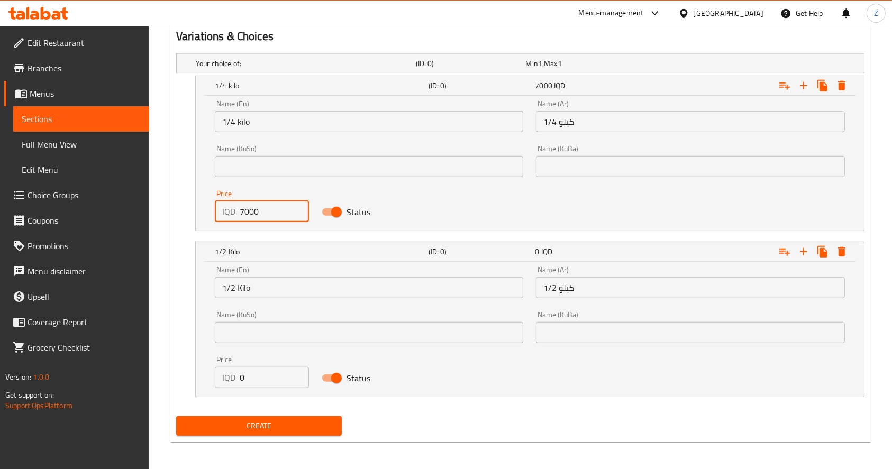
drag, startPoint x: 262, startPoint y: 212, endPoint x: 198, endPoint y: 214, distance: 64.1
click at [198, 214] on div "Name (En) 1/4 kilo Name (En) Name (Ar) 1/4 كيلو Name (Ar) Name (KuSo) Name (KuS…" at bounding box center [530, 163] width 668 height 135
type input "3500"
drag, startPoint x: 271, startPoint y: 382, endPoint x: 198, endPoint y: 382, distance: 73.0
click at [198, 382] on div "Name (En) 1/2 Kilo Name (En) Name (Ar) 1/2 كيلو Name (Ar) Name (KuSo) Name (KuS…" at bounding box center [530, 329] width 668 height 135
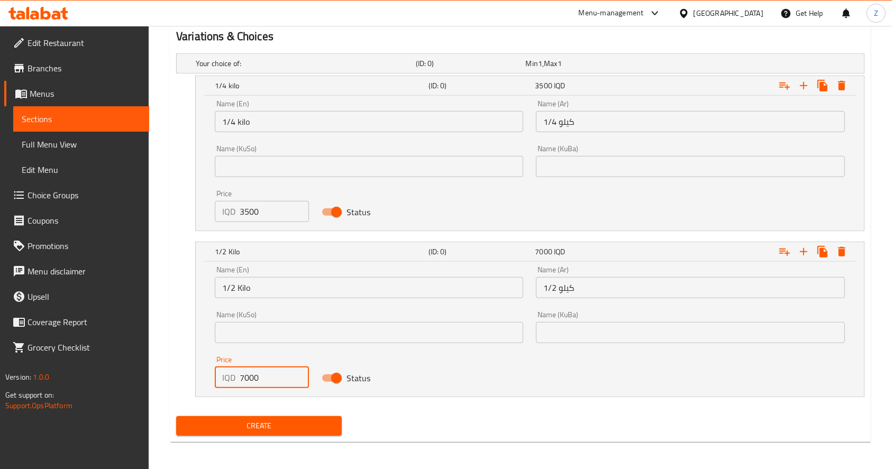
type input "7000"
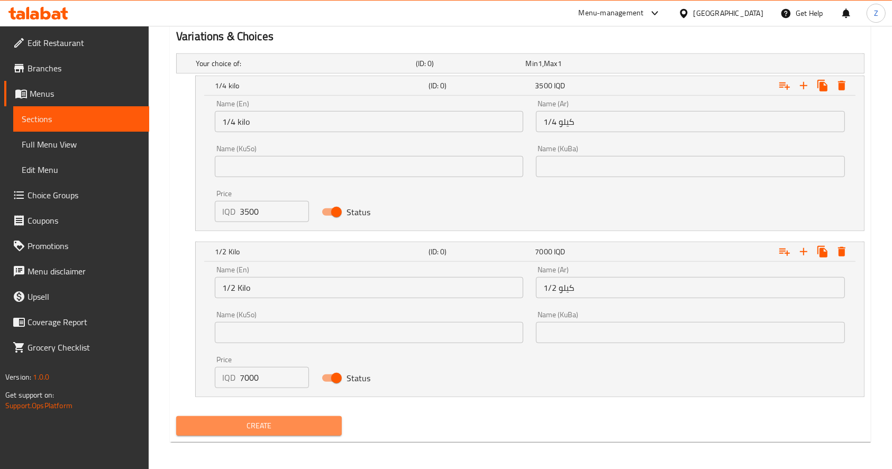
click at [292, 426] on span "Create" at bounding box center [259, 425] width 149 height 13
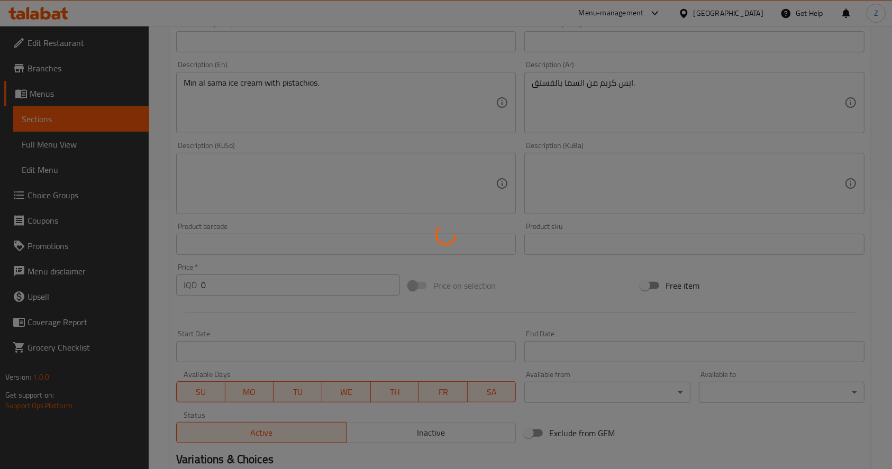
scroll to position [0, 0]
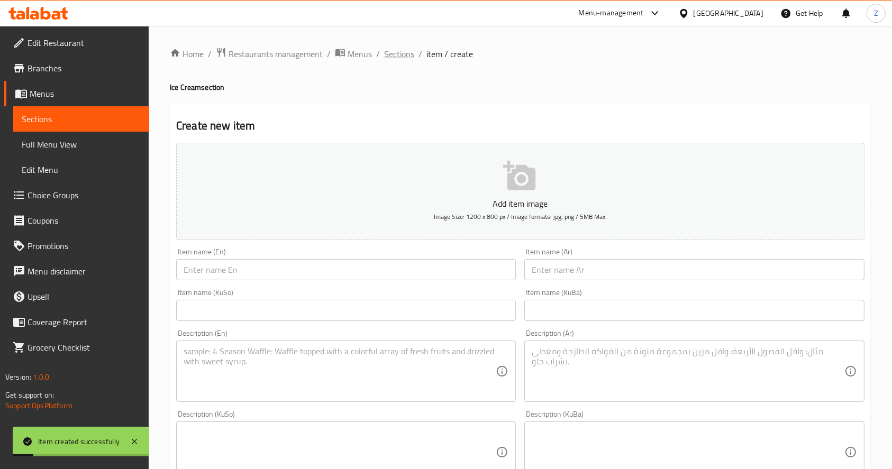
click at [398, 56] on span "Sections" at bounding box center [399, 54] width 30 height 13
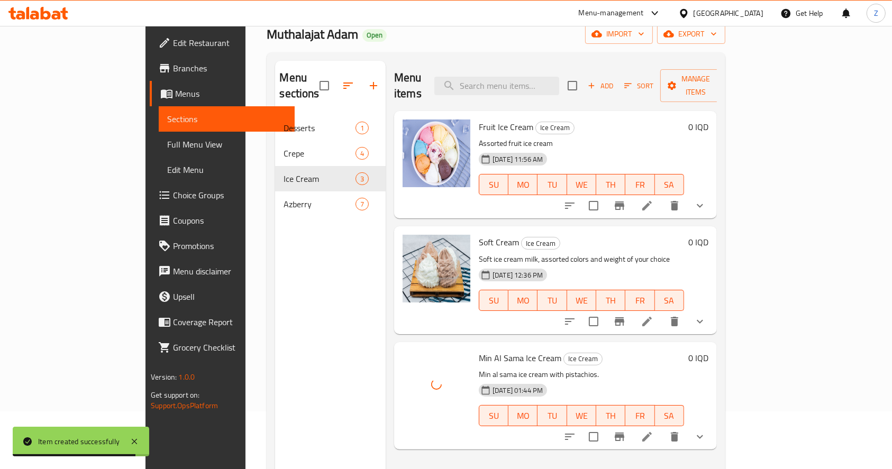
scroll to position [70, 0]
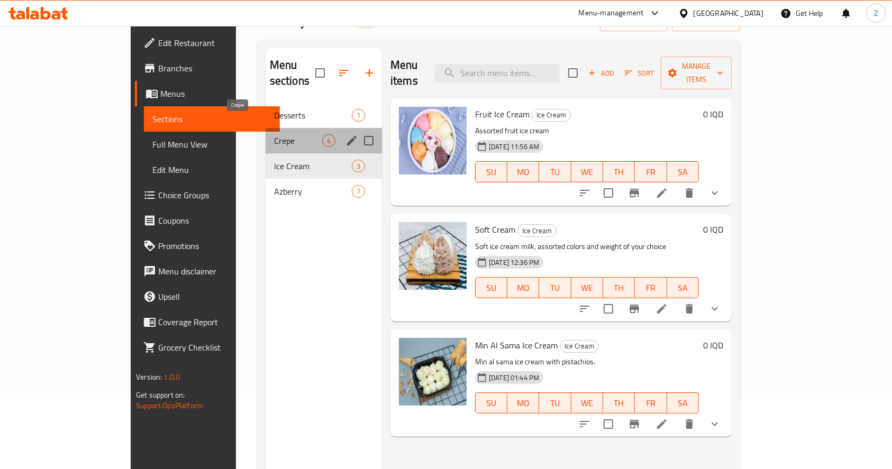
click at [274, 134] on span "Crepe" at bounding box center [298, 140] width 48 height 13
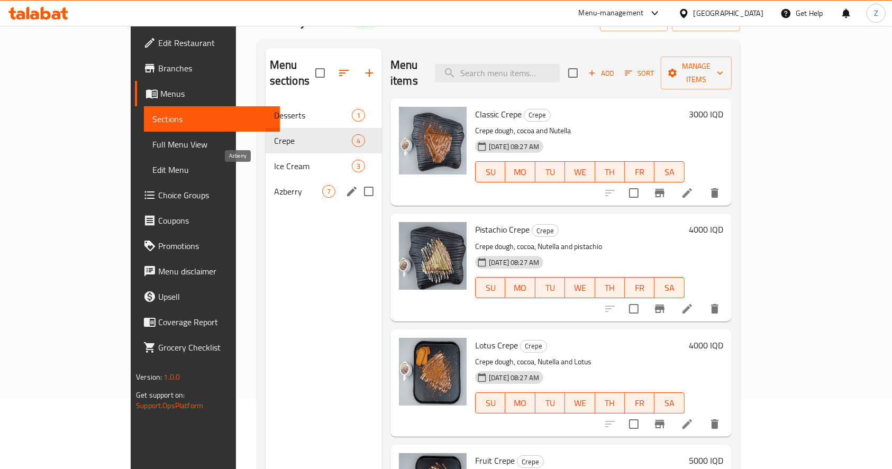
click at [274, 185] on span "Azberry" at bounding box center [298, 191] width 48 height 13
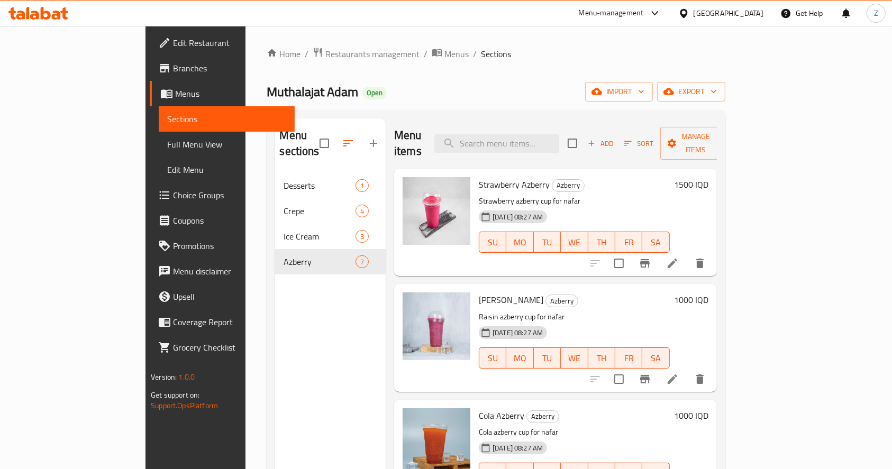
click at [615, 138] on span "Add" at bounding box center [600, 144] width 29 height 12
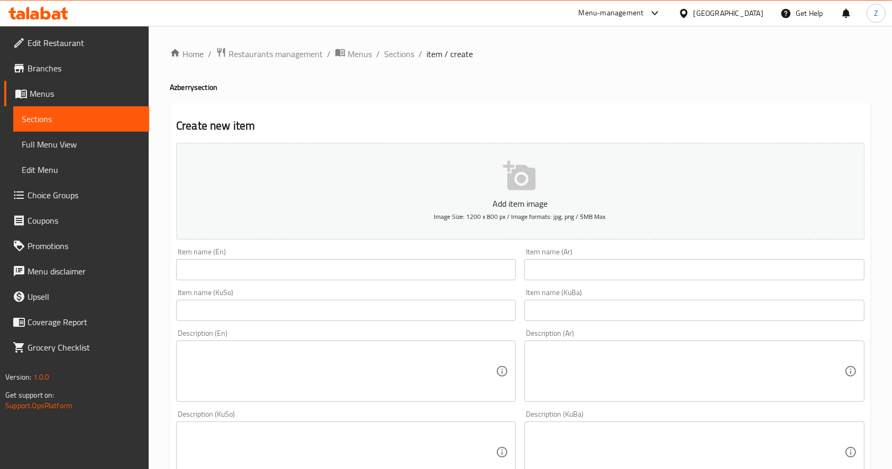
click at [562, 263] on input "text" at bounding box center [694, 269] width 340 height 21
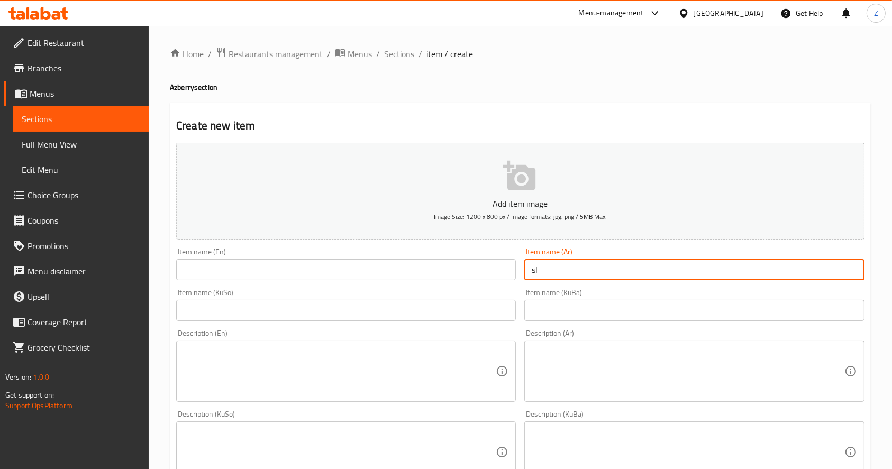
type input "s"
drag, startPoint x: 634, startPoint y: 269, endPoint x: 508, endPoint y: 272, distance: 125.4
click at [508, 272] on div "Add item image Image Size: 1200 x 800 px / Image formats: jpg, png / 5MB Max. I…" at bounding box center [520, 428] width 697 height 578
type input "سموذي سوفت"
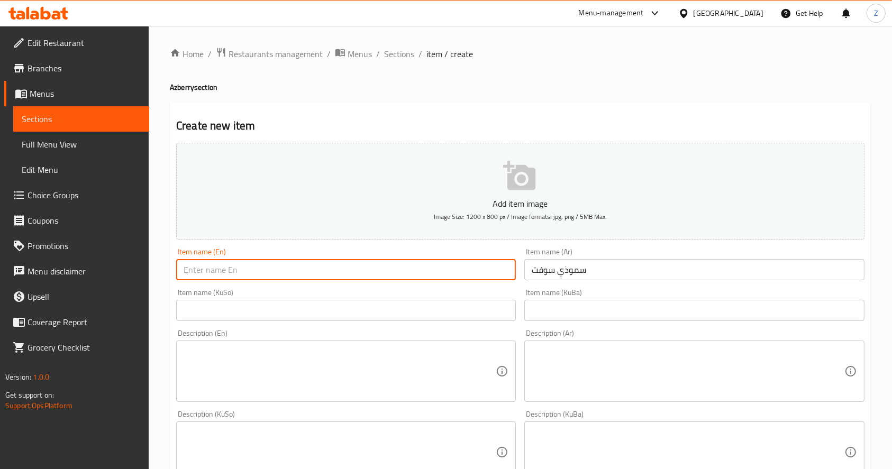
click at [322, 277] on input "text" at bounding box center [346, 269] width 340 height 21
paste input "Soft smoothie"
click at [199, 270] on input "Soft smoothie" at bounding box center [346, 269] width 340 height 21
type input "Soft Smoothie"
click at [314, 292] on div "Item name (KuSo) Item name (KuSo)" at bounding box center [346, 305] width 340 height 32
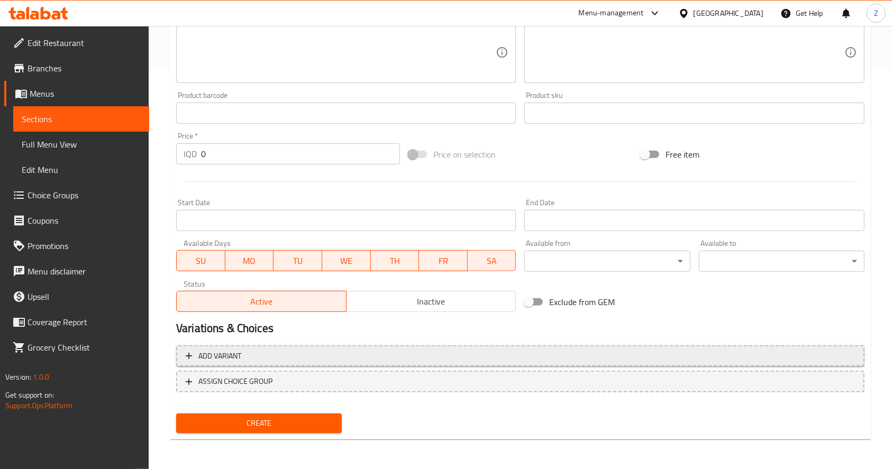
click at [306, 358] on span "Add variant" at bounding box center [520, 356] width 669 height 13
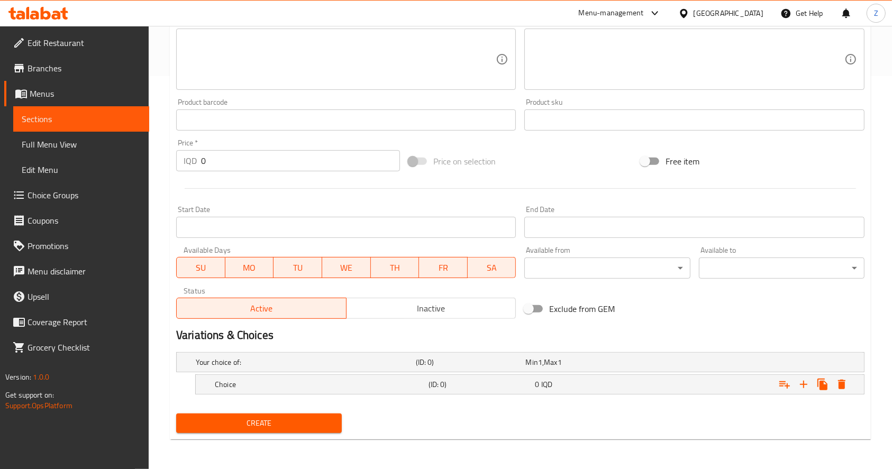
scroll to position [393, 0]
click at [812, 388] on div "Expand" at bounding box center [813, 384] width 76 height 19
click at [806, 388] on icon "Expand" at bounding box center [803, 384] width 13 height 13
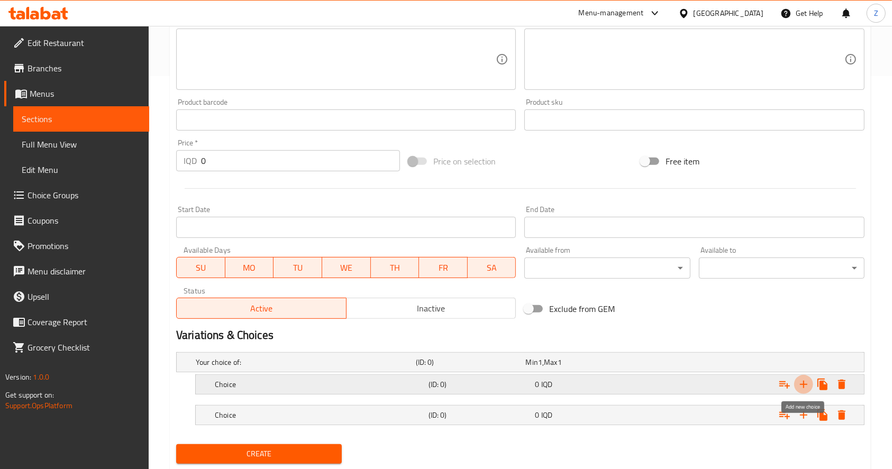
click at [806, 388] on icon "Expand" at bounding box center [803, 384] width 13 height 13
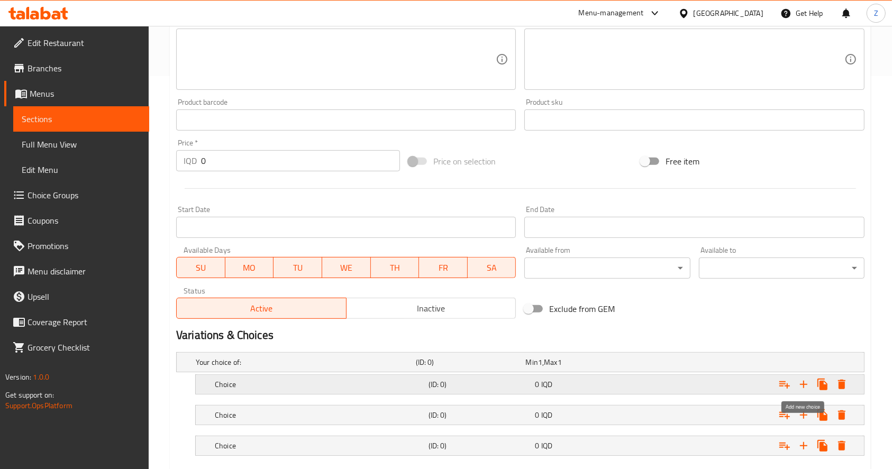
click at [806, 388] on icon "Expand" at bounding box center [803, 384] width 13 height 13
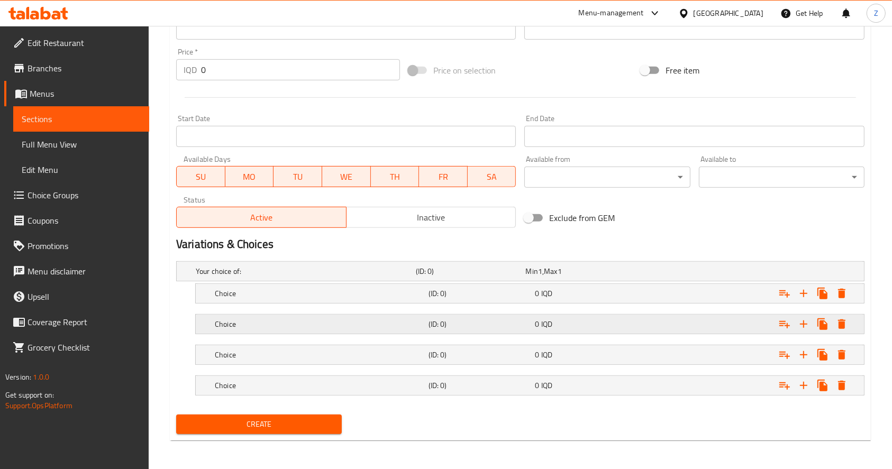
scroll to position [484, 0]
click at [800, 383] on icon "Expand" at bounding box center [803, 385] width 13 height 13
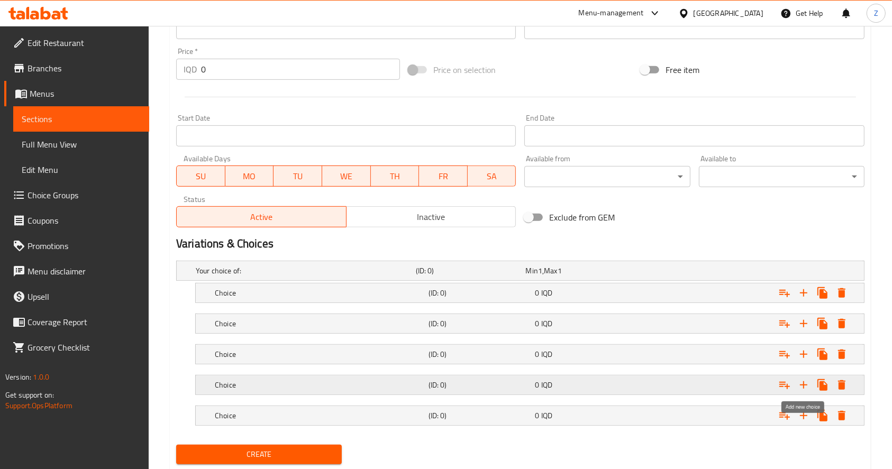
click at [800, 383] on icon "Expand" at bounding box center [803, 385] width 13 height 13
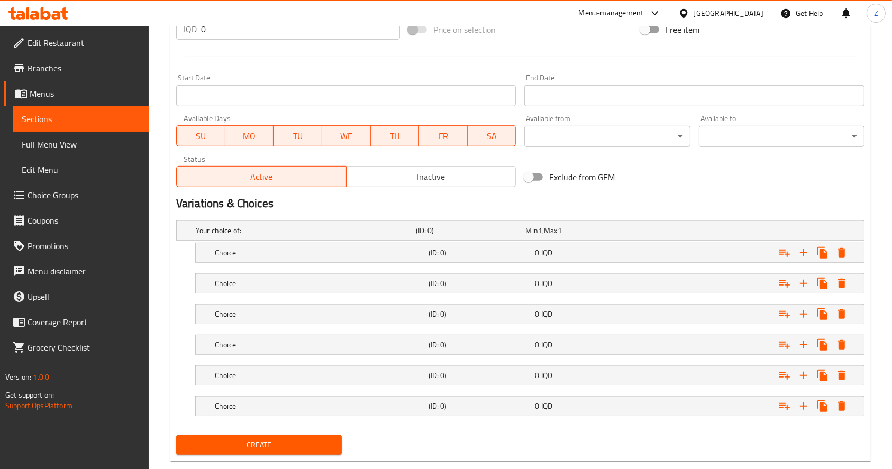
scroll to position [546, 0]
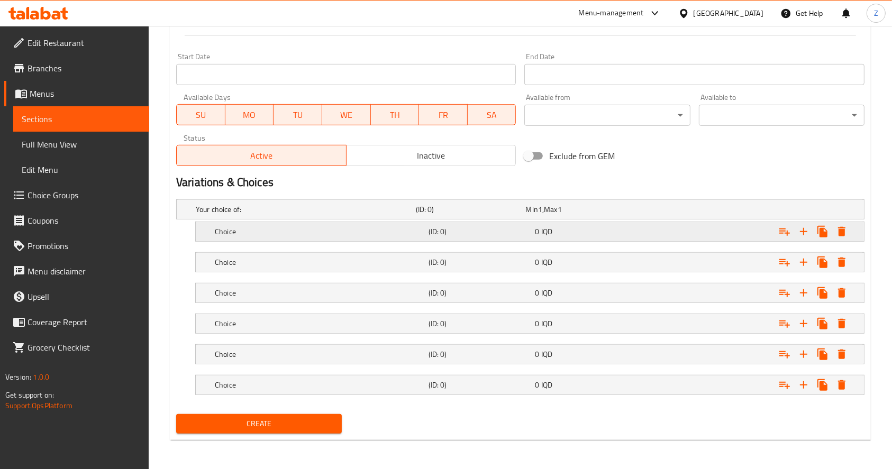
click at [449, 237] on div "(ID: 0)" at bounding box center [479, 231] width 107 height 15
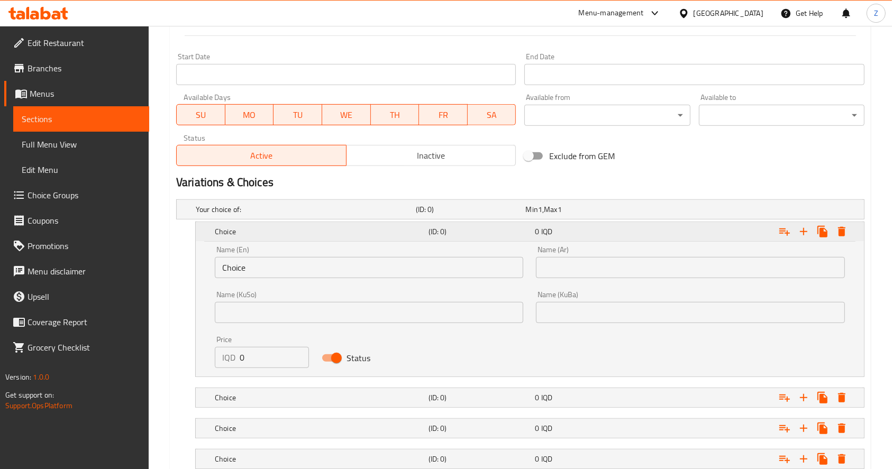
scroll to position [681, 0]
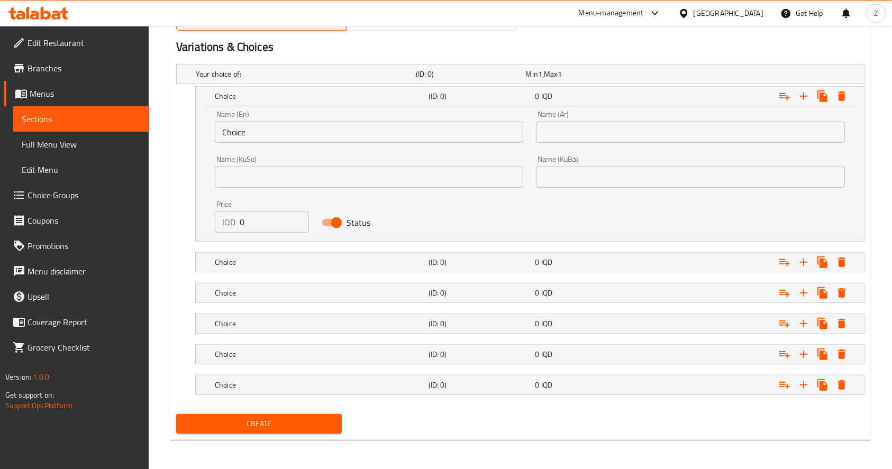
click at [587, 121] on div "Name (Ar) Name (Ar)" at bounding box center [690, 127] width 308 height 32
click at [587, 122] on input "text" at bounding box center [690, 132] width 308 height 21
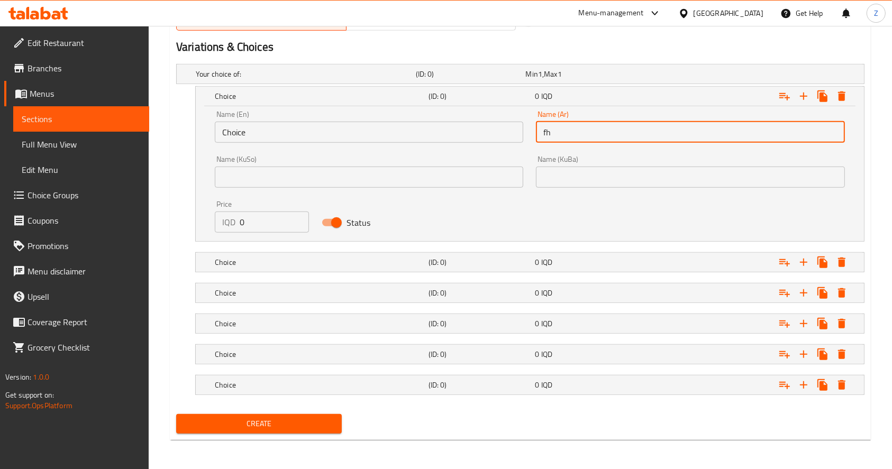
type input "f"
type input "بالفراولة"
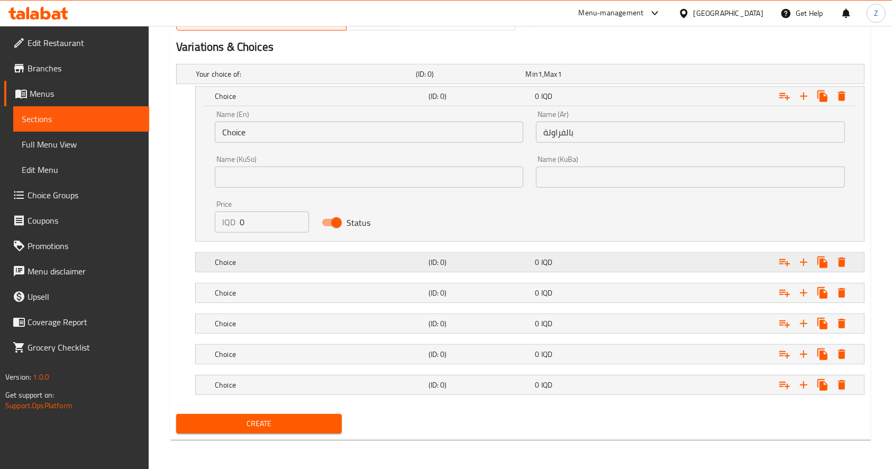
click at [588, 258] on div "0 IQD" at bounding box center [586, 262] width 103 height 11
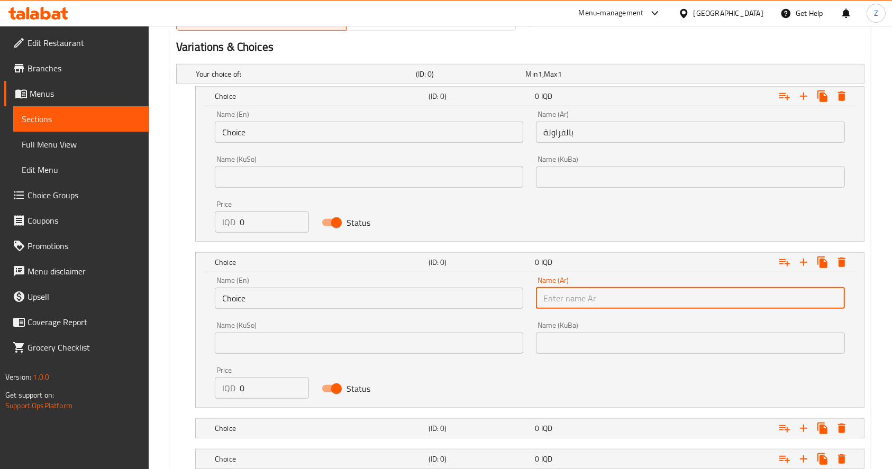
click at [582, 305] on input "text" at bounding box center [690, 298] width 308 height 21
type input "بالكيوي"
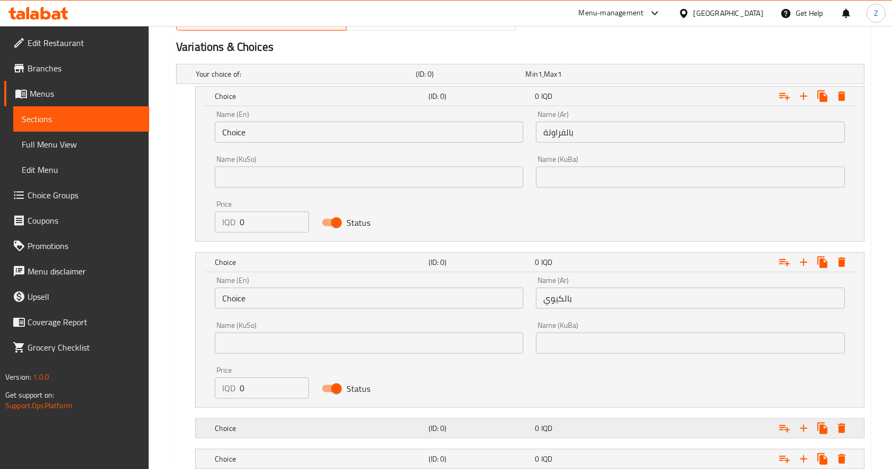
click at [561, 425] on div "0 IQD" at bounding box center [586, 428] width 103 height 11
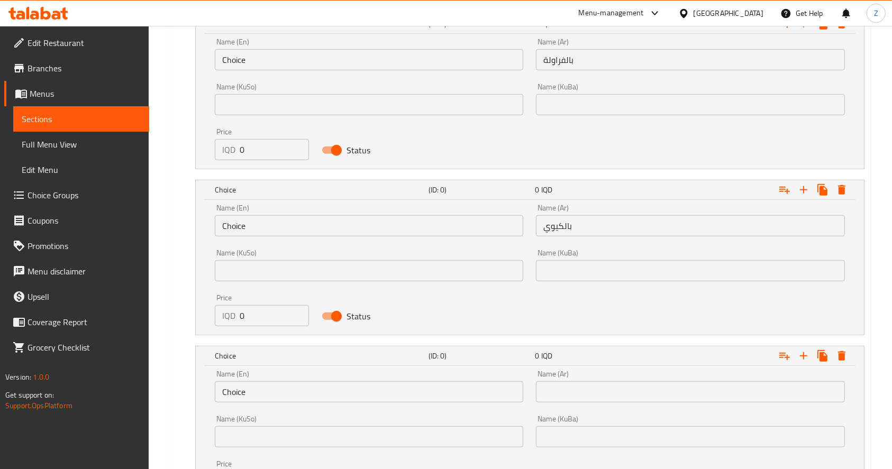
scroll to position [893, 0]
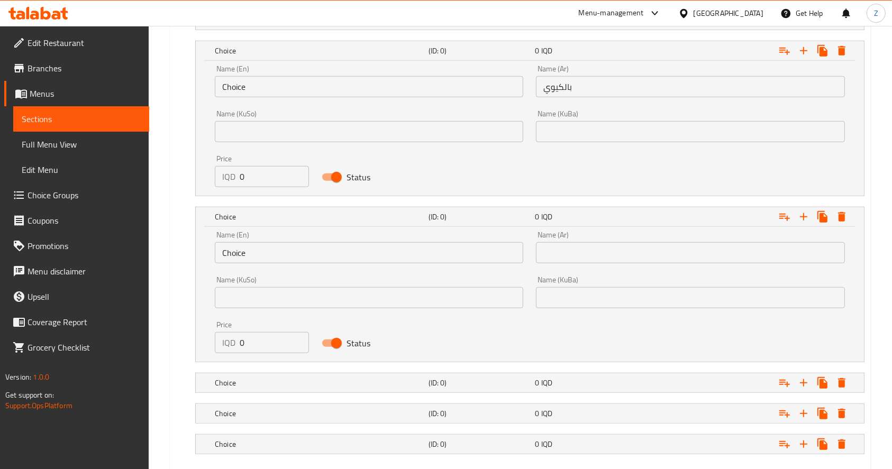
click at [581, 255] on input "text" at bounding box center [690, 252] width 308 height 21
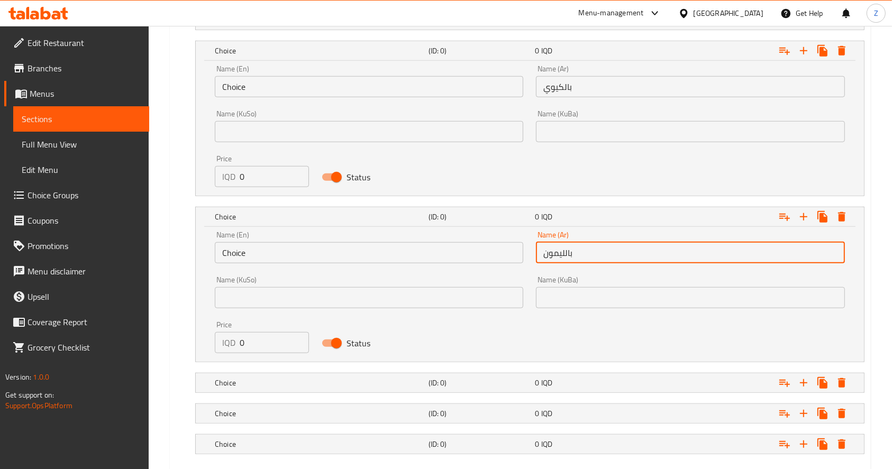
type input "بالليمون"
click at [588, 373] on div "Choice (ID: 0) 0 IQD" at bounding box center [533, 382] width 641 height 23
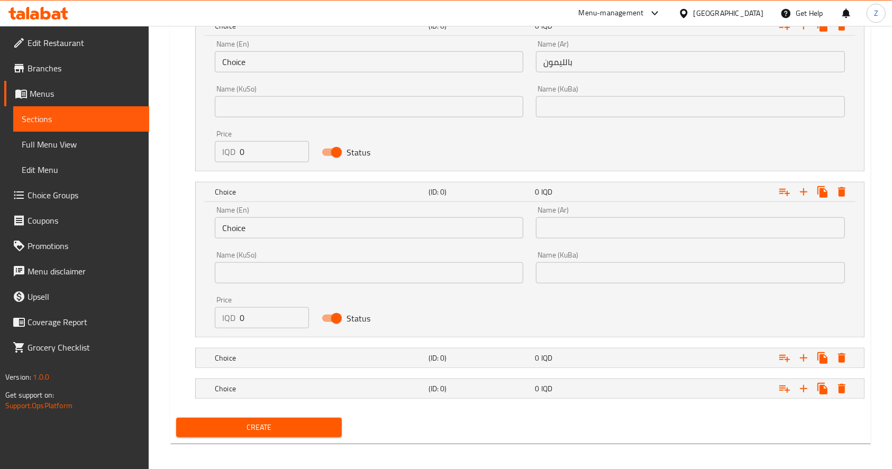
scroll to position [1087, 0]
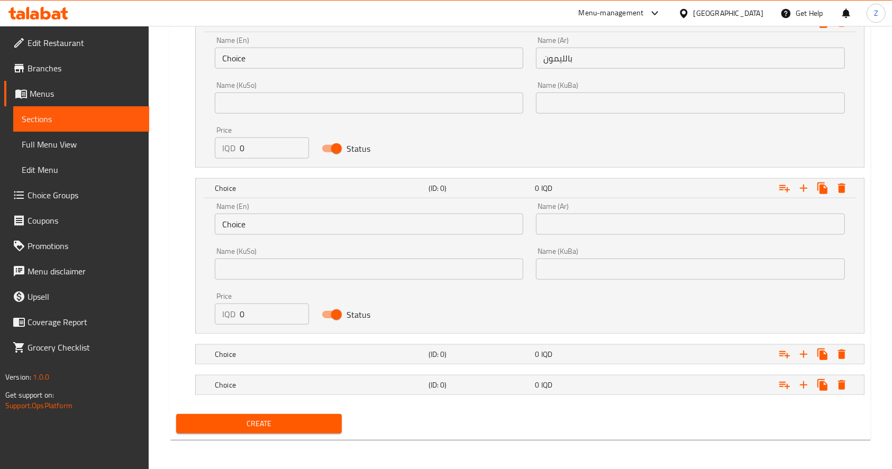
click at [554, 204] on div "Name (Ar) Name (Ar)" at bounding box center [690, 219] width 308 height 32
click at [557, 226] on input "text" at bounding box center [690, 224] width 308 height 21
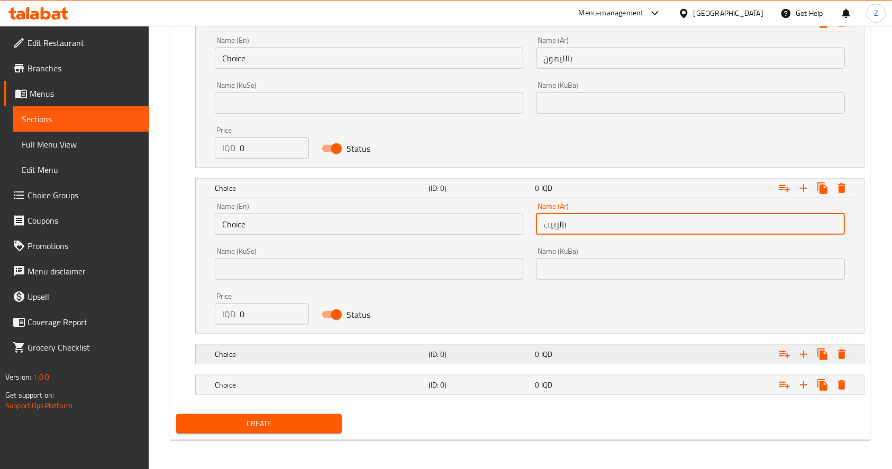
type input "بالزبيب"
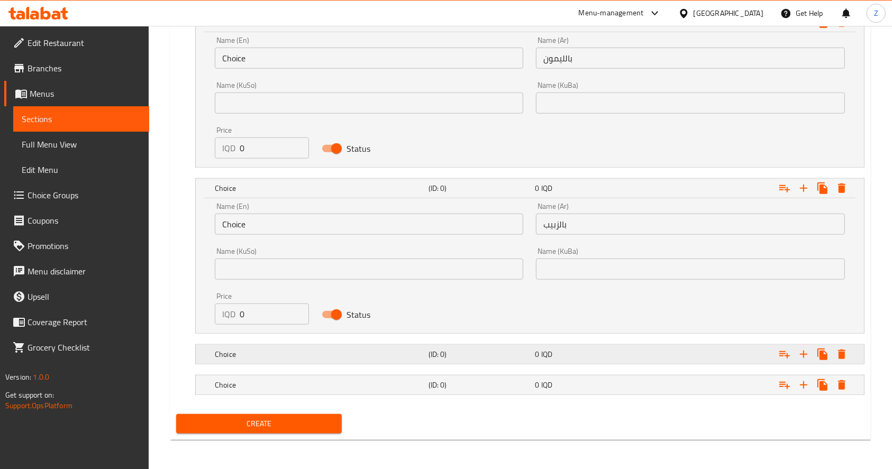
click at [582, 347] on div "0 IQD" at bounding box center [586, 354] width 107 height 15
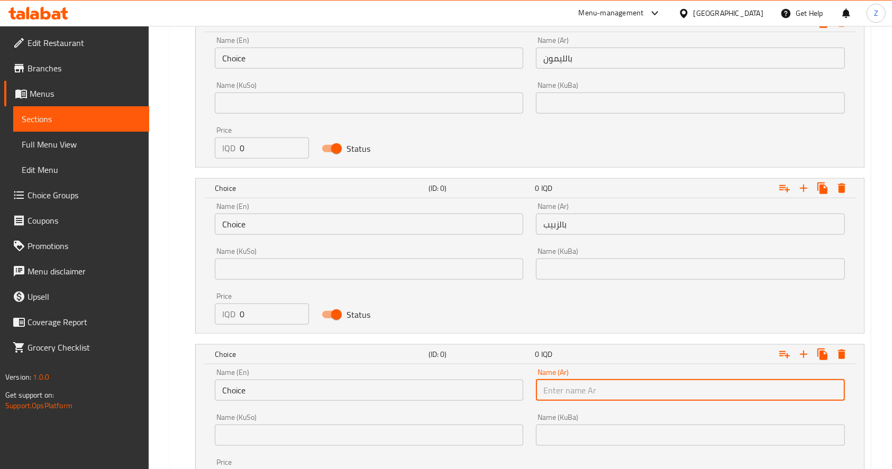
click at [580, 390] on input "text" at bounding box center [690, 390] width 308 height 21
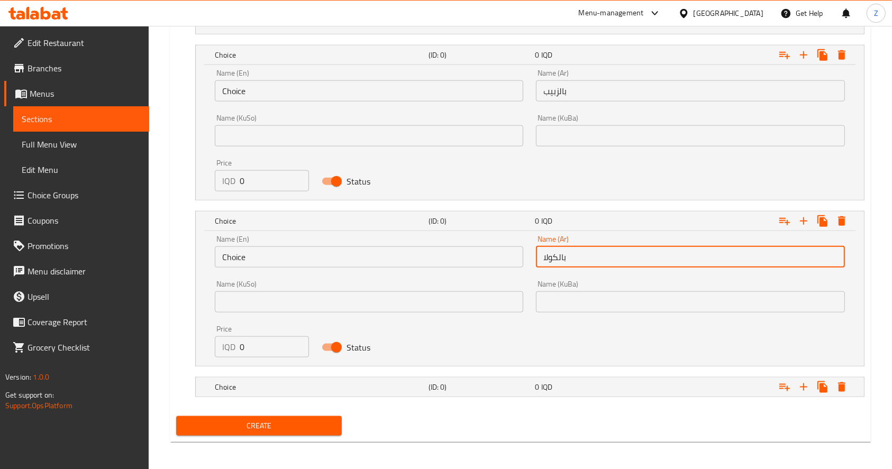
scroll to position [1223, 0]
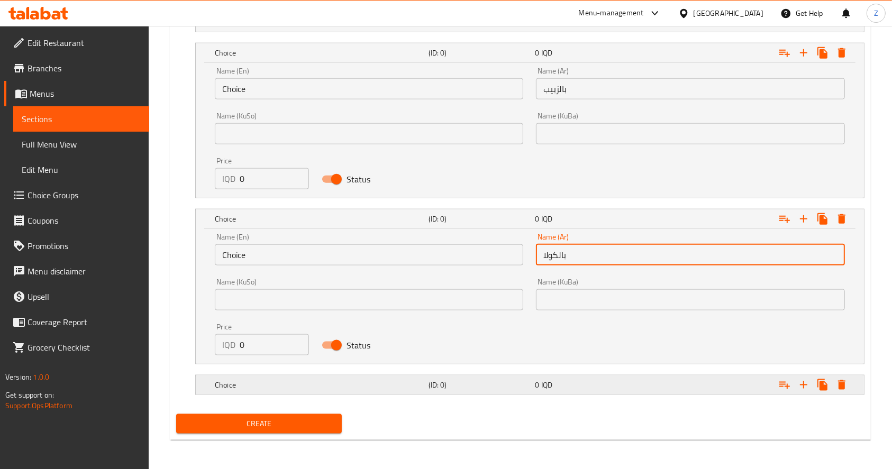
type input "بالكولا"
click at [565, 394] on div "Choice (ID: 0) 0 IQD" at bounding box center [533, 384] width 641 height 23
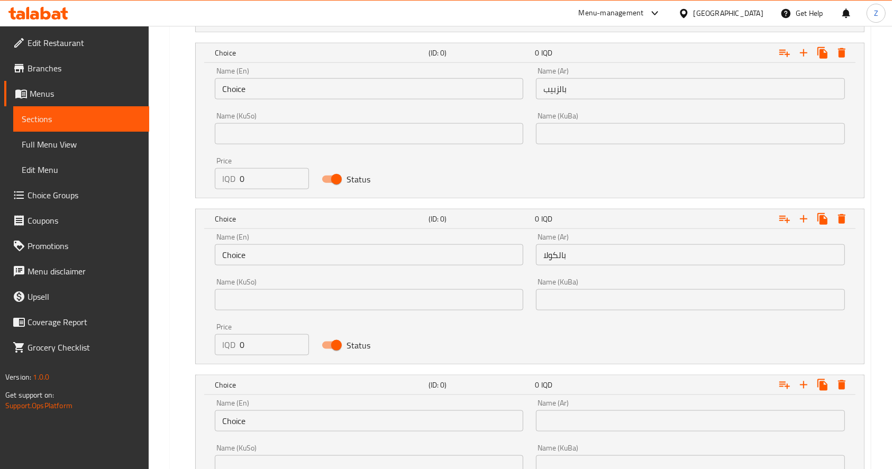
click at [572, 417] on input "text" at bounding box center [690, 420] width 308 height 21
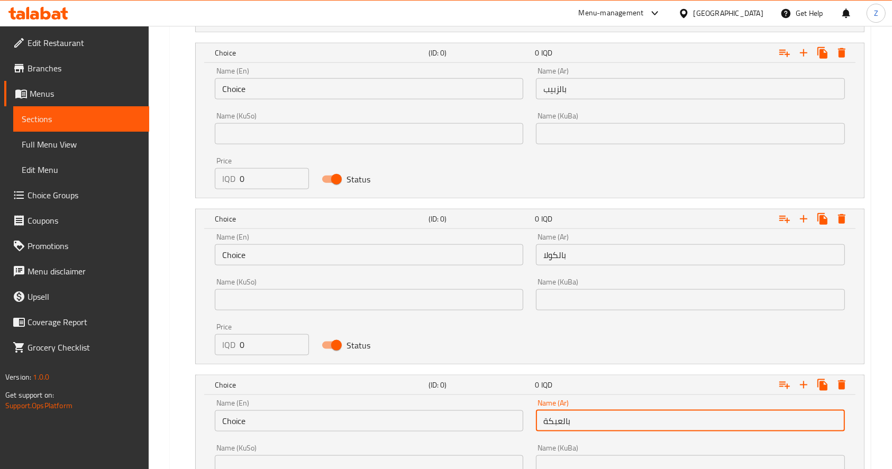
click at [552, 421] on input "بالعبكة" at bounding box center [690, 420] width 308 height 21
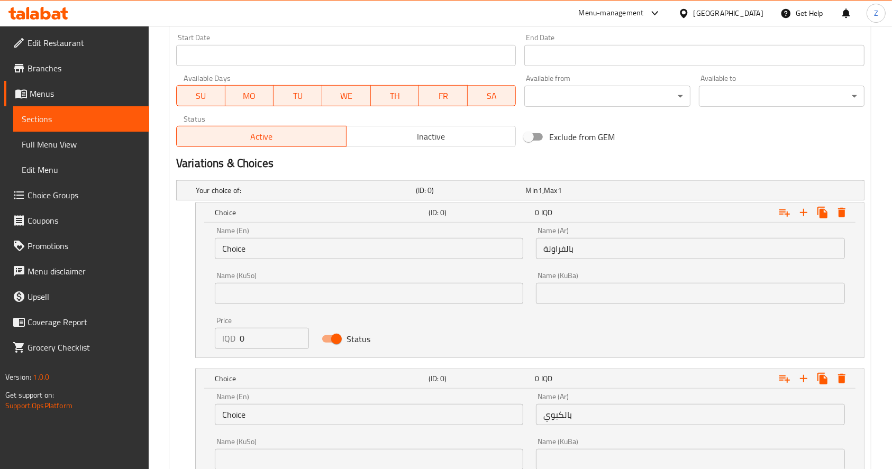
scroll to position [517, 0]
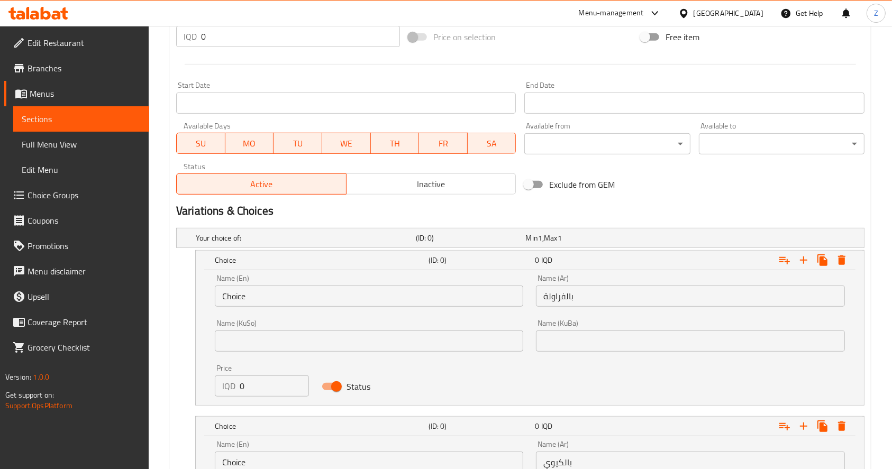
type input "بالعلكة"
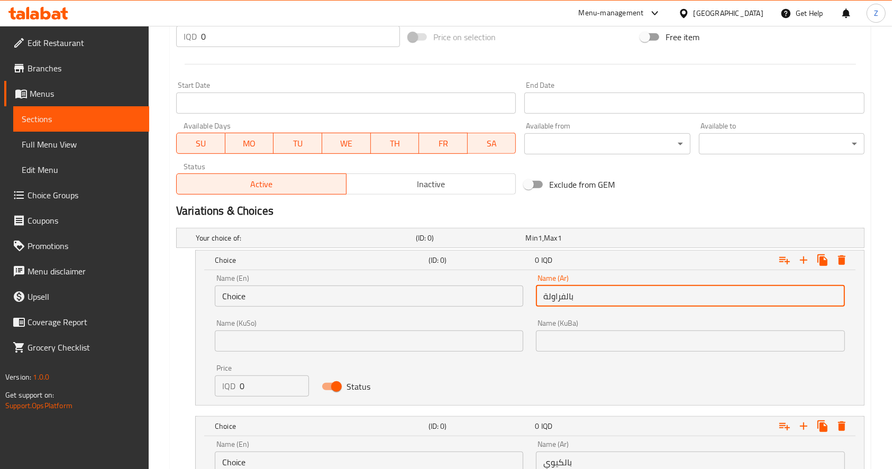
drag, startPoint x: 605, startPoint y: 289, endPoint x: 516, endPoint y: 300, distance: 89.5
click at [516, 300] on div "Name (En) Choice Name (En) Name (Ar) بالفراولة Name (Ar) Name (KuSo) Name (KuSo…" at bounding box center [529, 335] width 643 height 135
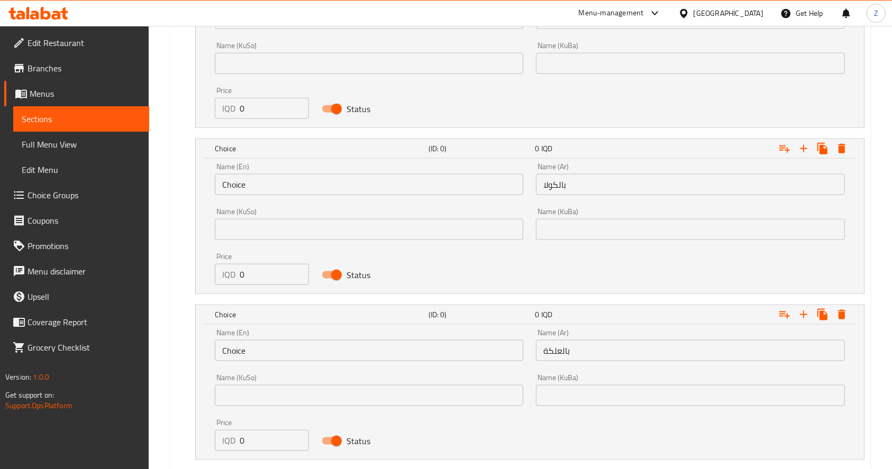
scroll to position [1358, 0]
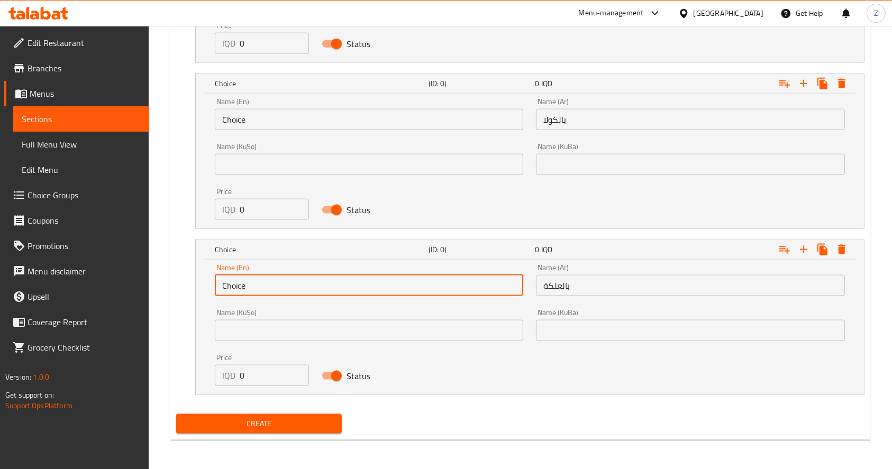
drag, startPoint x: 264, startPoint y: 281, endPoint x: 189, endPoint y: 288, distance: 75.9
click at [189, 288] on div "Choice (ID: 0) 0 IQD Name (En) Choice Name (En) Name (Ar) بالعلكة Name (Ar) Nam…" at bounding box center [520, 318] width 688 height 156
paste input "Gum"
type input "Gum"
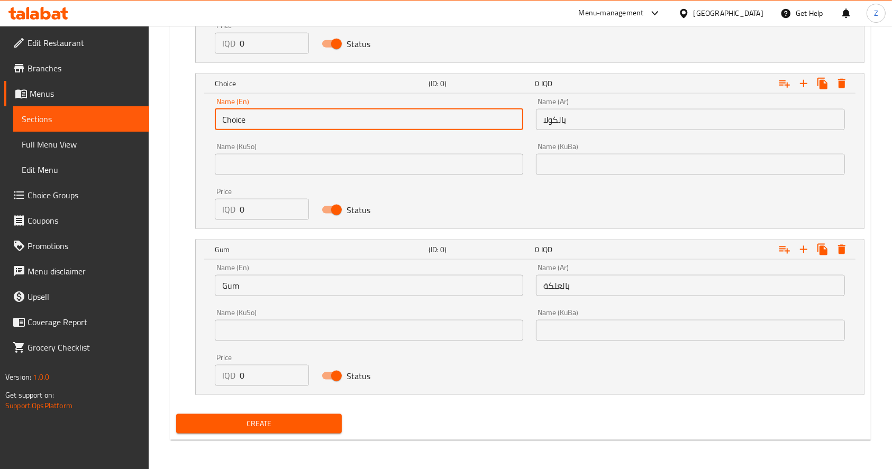
drag, startPoint x: 263, startPoint y: 116, endPoint x: 238, endPoint y: 120, distance: 25.2
click at [198, 116] on div "Name (En) Choice Name (En) Name (Ar) بالكولا Name (Ar) Name (KuSo) Name (KuSo) …" at bounding box center [530, 161] width 668 height 135
paste input "ola"
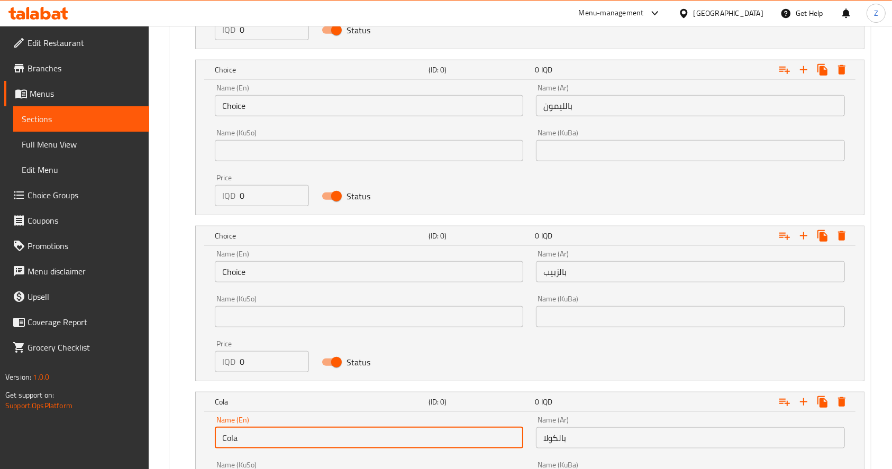
scroll to position [1005, 0]
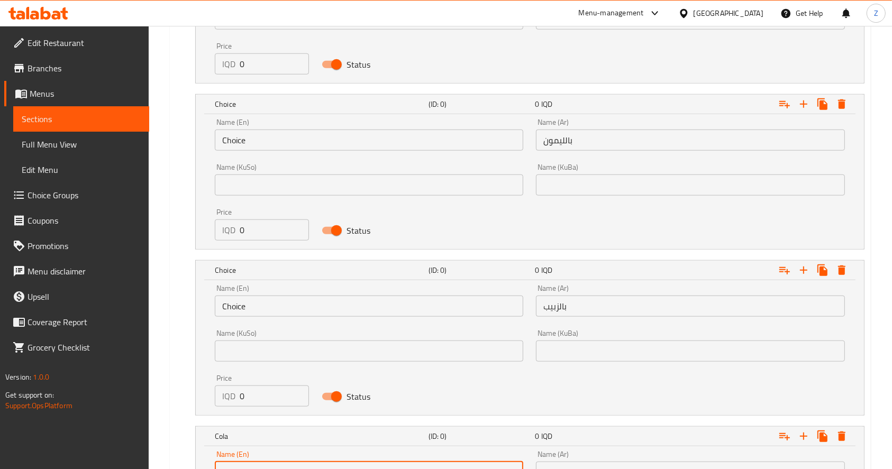
type input "Cola"
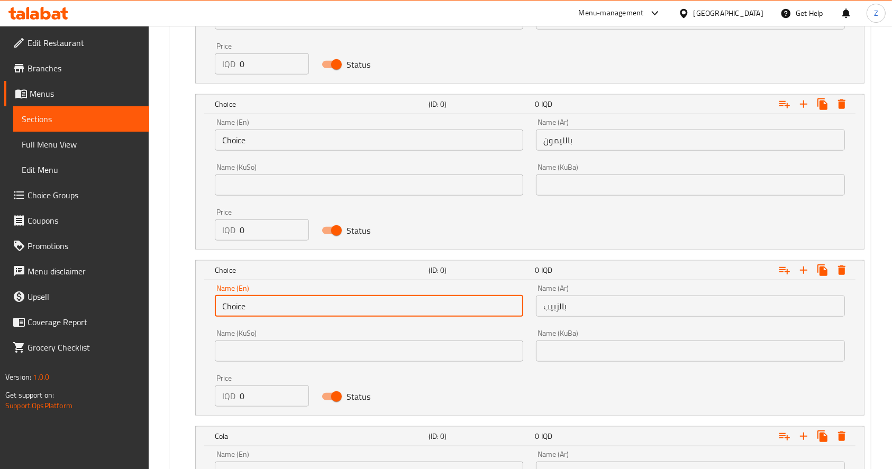
drag, startPoint x: 247, startPoint y: 313, endPoint x: 203, endPoint y: 307, distance: 44.8
click at [203, 307] on div "Name (En) Choice Name (En) Name (Ar) بالزبيب Name (Ar) Name (KuSo) Name (KuSo) …" at bounding box center [530, 347] width 668 height 135
paste input "Raisin"
type input "Raisin"
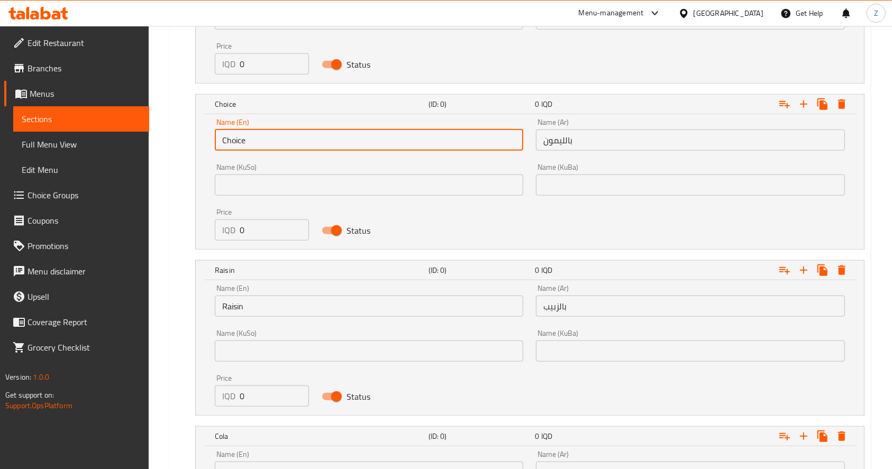
drag, startPoint x: 260, startPoint y: 142, endPoint x: 195, endPoint y: 142, distance: 65.1
click at [195, 142] on div "Choice (ID: 0) 0 IQD Name (En) Choice Name (En) Name (Ar) بالليمون Name (Ar) Na…" at bounding box center [529, 172] width 669 height 156
paste input "Lemon"
type input "Lemon"
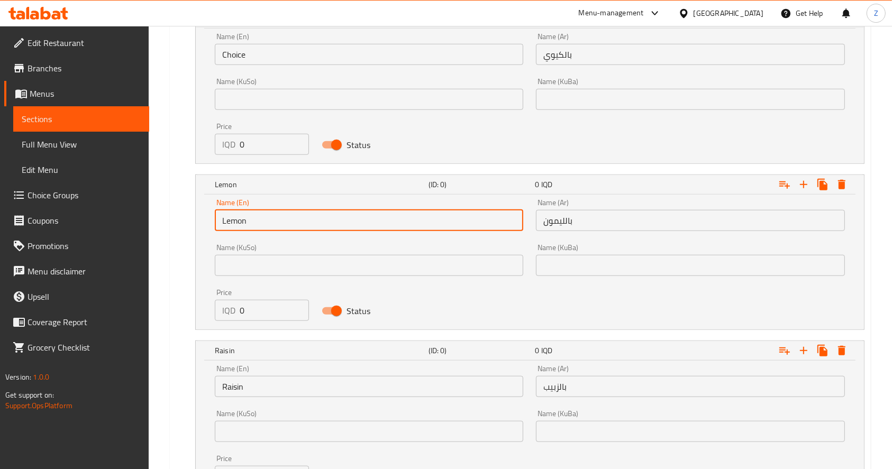
scroll to position [794, 0]
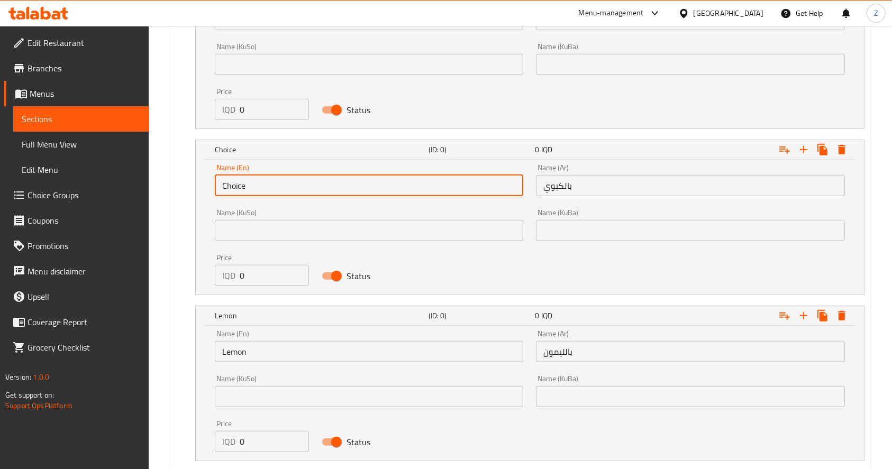
drag, startPoint x: 259, startPoint y: 189, endPoint x: 190, endPoint y: 190, distance: 68.8
click at [190, 190] on div "Choice (ID: 0) 0 IQD Name (En) Choice Name (En) Name (Ar) بالكيوي Name (Ar) Nam…" at bounding box center [520, 218] width 688 height 156
paste input "Kiwi"
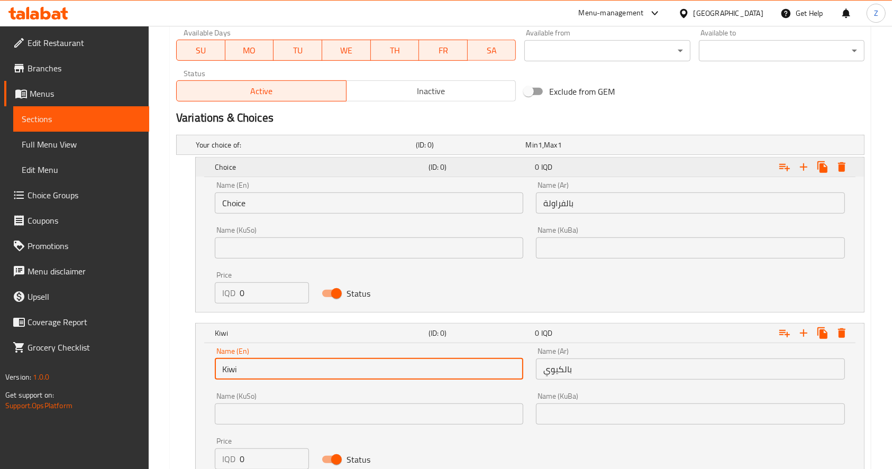
scroll to position [582, 0]
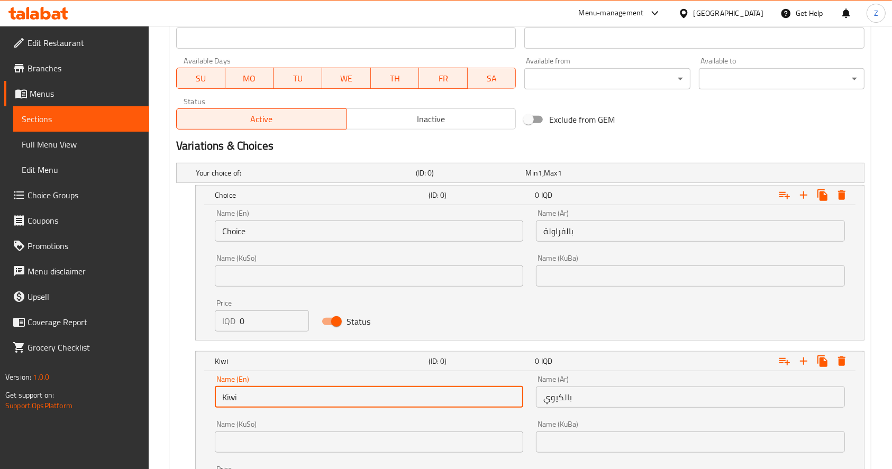
type input "Kiwi"
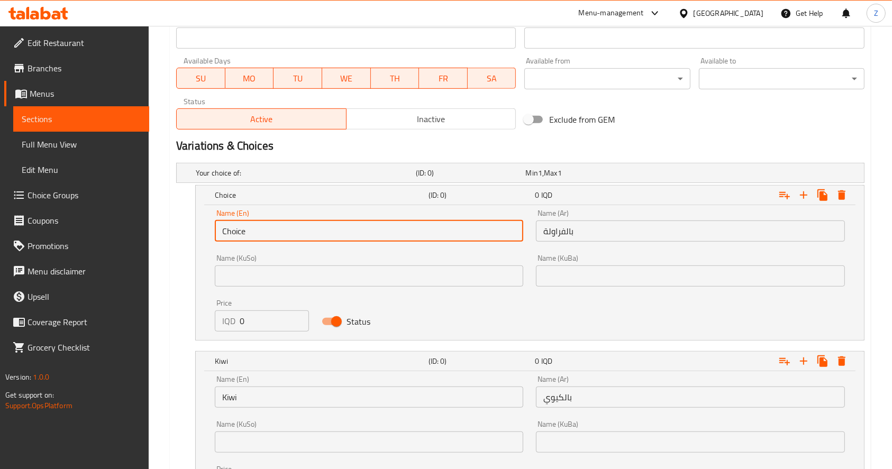
drag, startPoint x: 255, startPoint y: 233, endPoint x: 203, endPoint y: 235, distance: 51.9
click at [203, 235] on div "Name (En) Choice Name (En) Name (Ar) بالفراولة Name (Ar) Name (KuSo) Name (KuSo…" at bounding box center [530, 272] width 668 height 135
paste input "Strawberry"
type input "Strawberry"
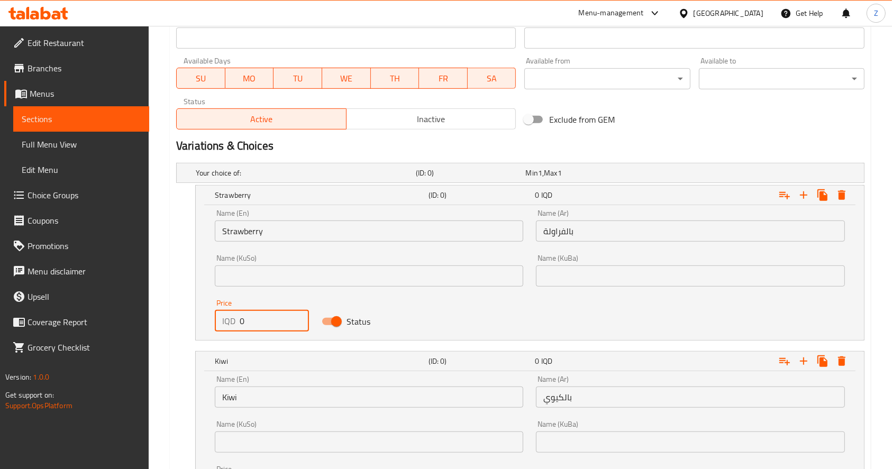
drag, startPoint x: 259, startPoint y: 326, endPoint x: 216, endPoint y: 319, distance: 43.9
click at [216, 325] on div "IQD 0 Price" at bounding box center [262, 320] width 94 height 21
drag, startPoint x: 271, startPoint y: 325, endPoint x: 215, endPoint y: 325, distance: 56.6
click at [215, 325] on div "IQD 1500 Price" at bounding box center [262, 320] width 94 height 21
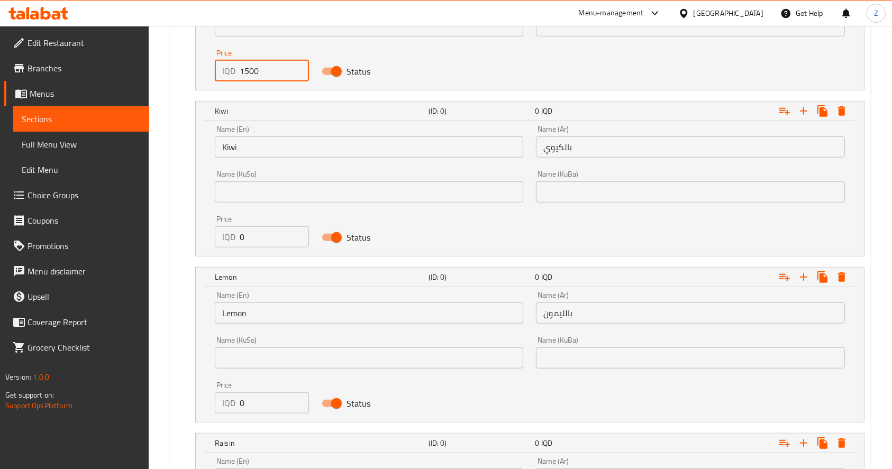
scroll to position [864, 0]
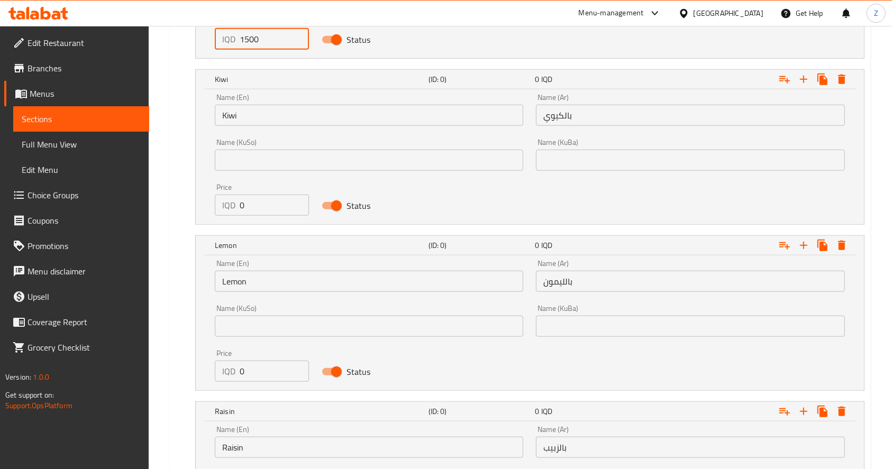
type input "1500"
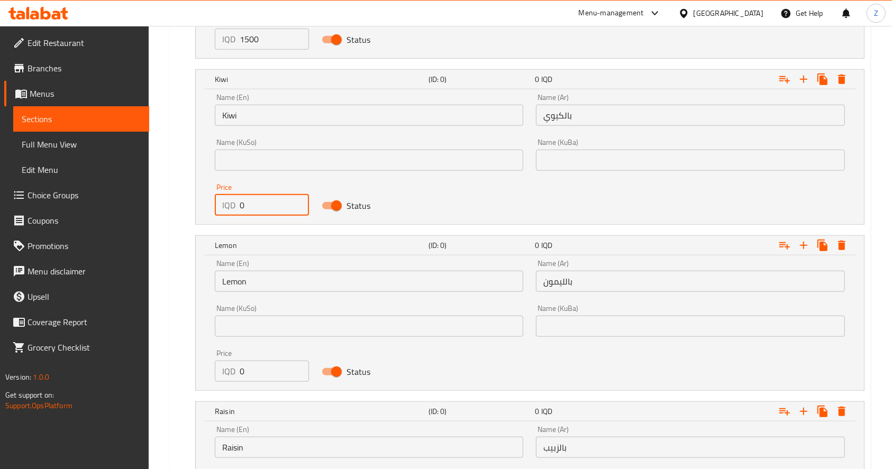
drag, startPoint x: 214, startPoint y: 207, endPoint x: 206, endPoint y: 207, distance: 8.5
click at [206, 207] on div "Name (En) Kiwi Name (En) Name (Ar) بالكيوي Name (Ar) Name (KuSo) Name (KuSo) Na…" at bounding box center [530, 156] width 668 height 135
paste input "150"
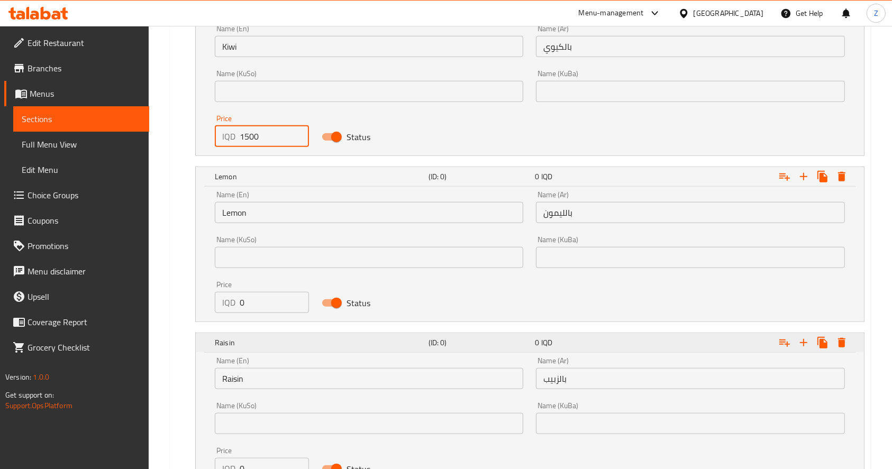
scroll to position [1005, 0]
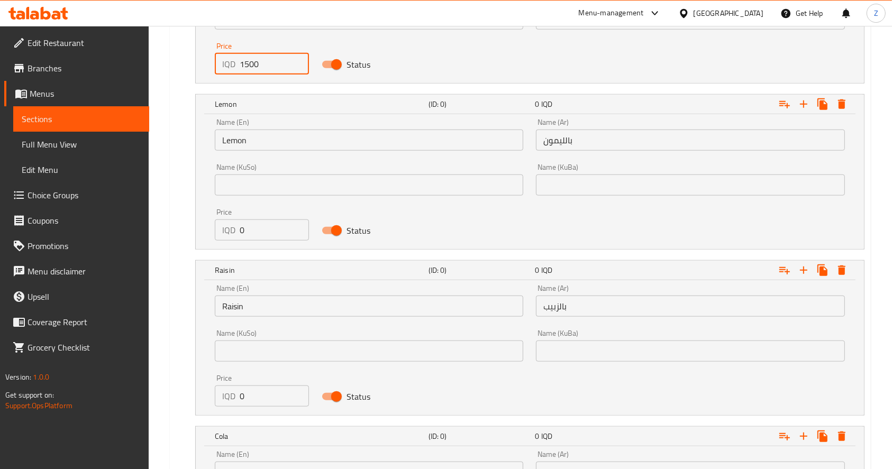
type input "1500"
drag, startPoint x: 254, startPoint y: 233, endPoint x: 197, endPoint y: 233, distance: 57.1
click at [197, 233] on div "Name (En) Lemon Name (En) Name (Ar) بالليمون Name (Ar) Name (KuSo) Name (KuSo) …" at bounding box center [530, 181] width 668 height 135
paste input "150"
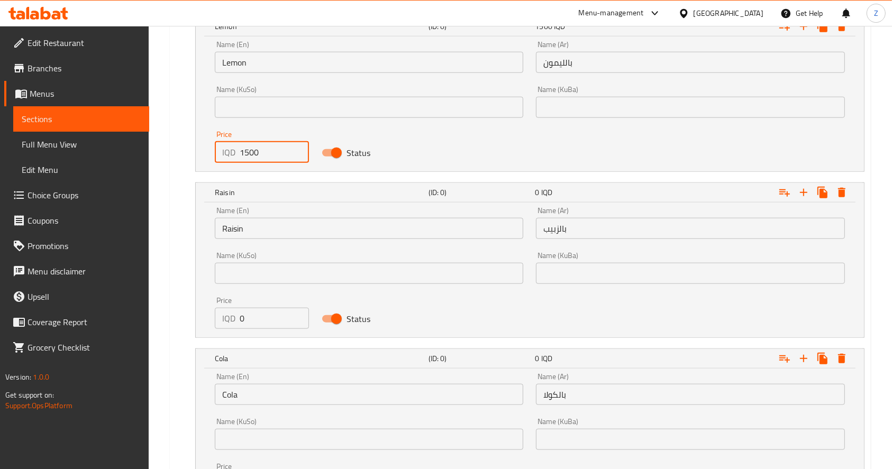
scroll to position [1147, 0]
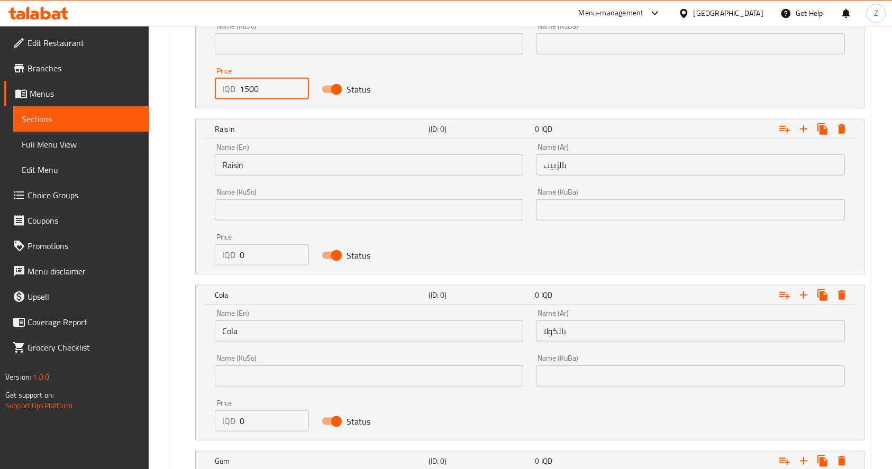
type input "1500"
click at [216, 253] on div "IQD 0 Price" at bounding box center [262, 254] width 94 height 21
paste input "150"
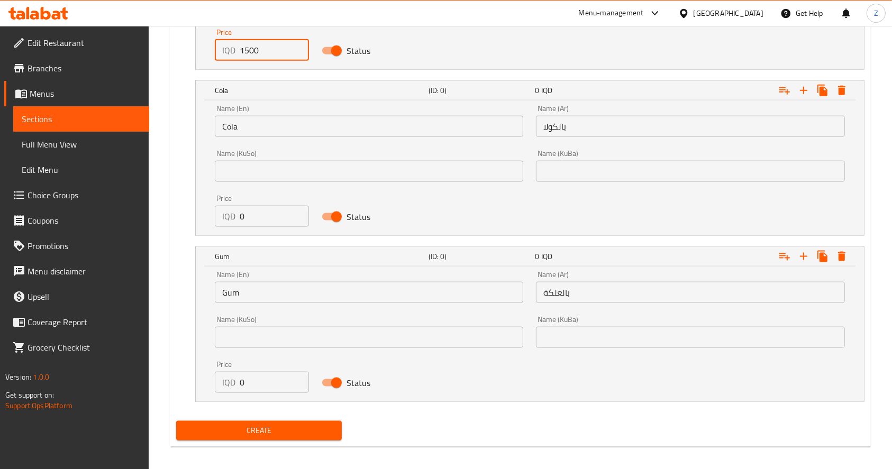
scroll to position [1358, 0]
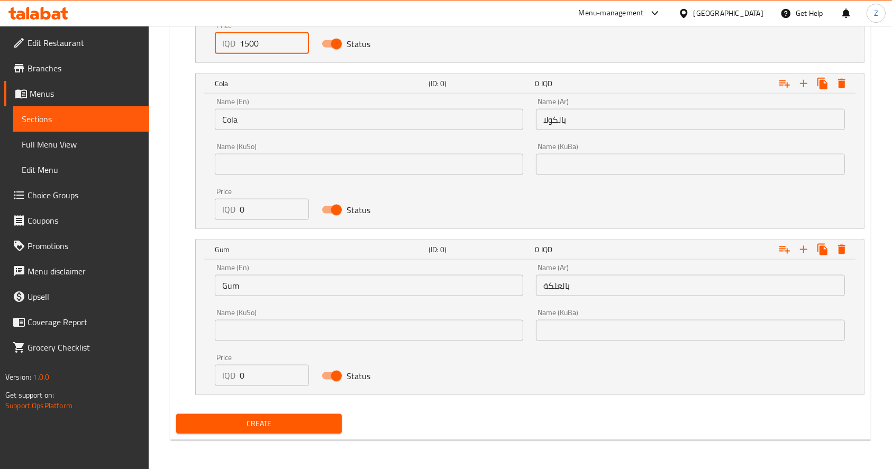
type input "1500"
drag, startPoint x: 259, startPoint y: 201, endPoint x: 223, endPoint y: 210, distance: 36.6
click at [223, 210] on div "IQD 0 Price" at bounding box center [262, 209] width 94 height 21
paste input "150"
type input "1500"
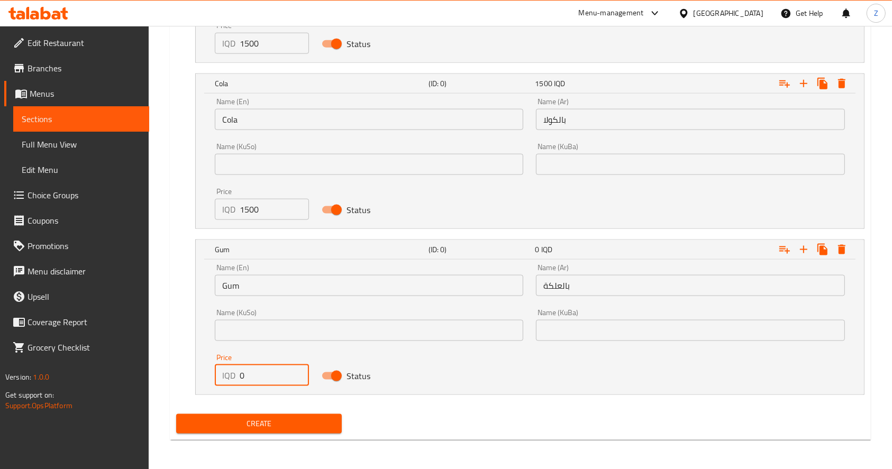
drag, startPoint x: 251, startPoint y: 379, endPoint x: 224, endPoint y: 376, distance: 27.7
click at [224, 376] on div "IQD 0 Price" at bounding box center [262, 375] width 94 height 21
paste input "150"
type input "1500"
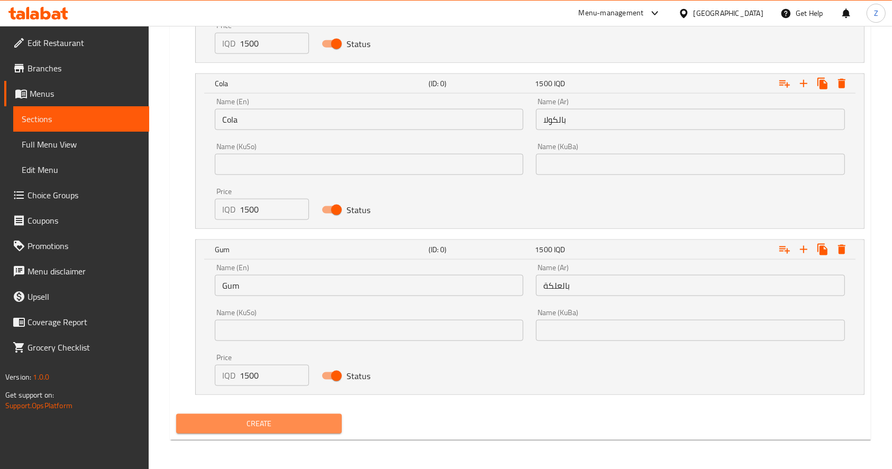
click at [297, 422] on span "Create" at bounding box center [259, 423] width 149 height 13
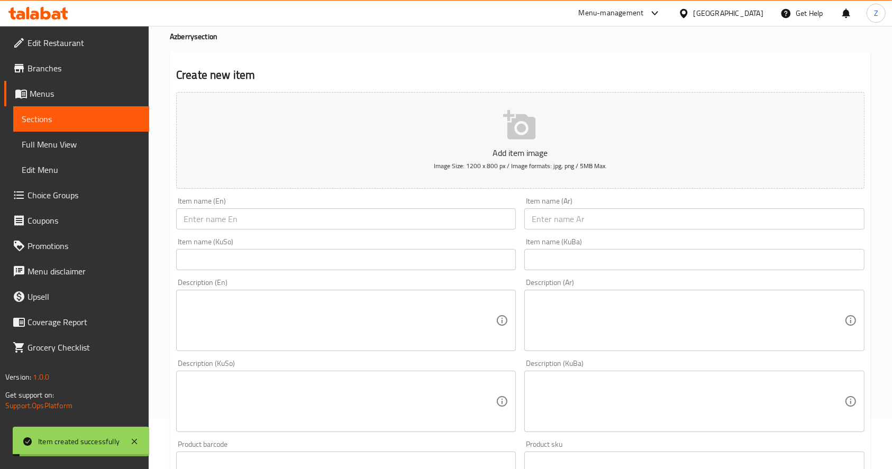
scroll to position [18, 0]
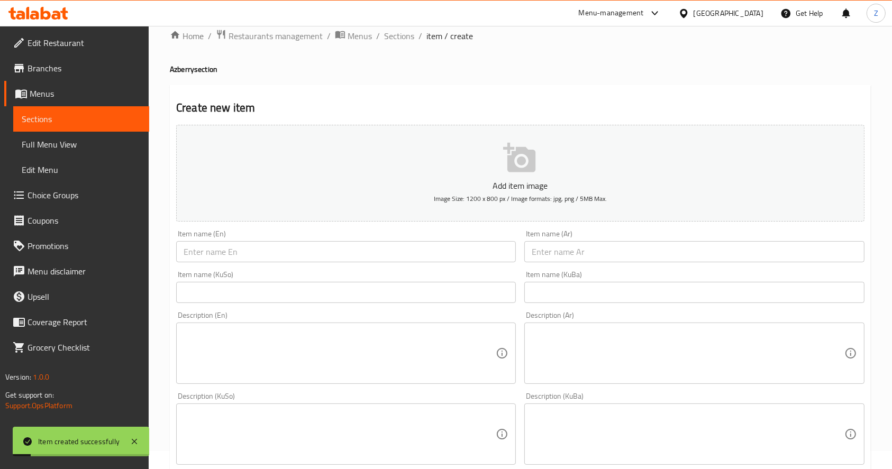
click at [571, 256] on input "text" at bounding box center [694, 251] width 340 height 21
click at [393, 38] on span "Sections" at bounding box center [399, 36] width 30 height 13
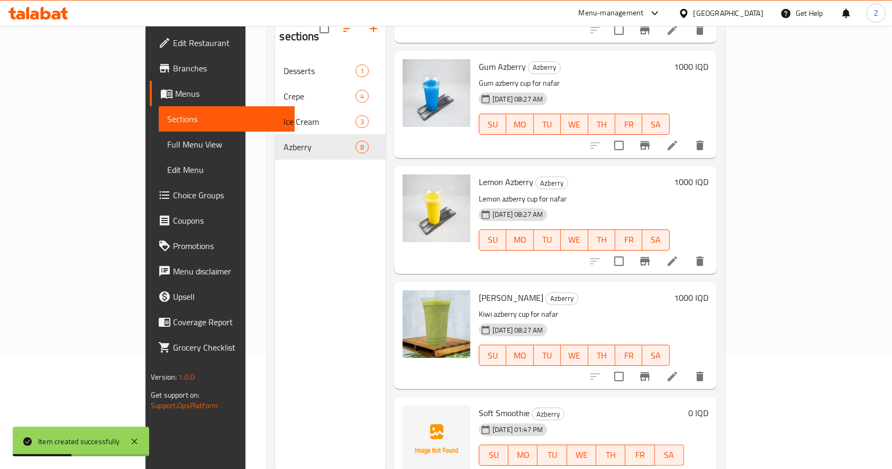
scroll to position [148, 0]
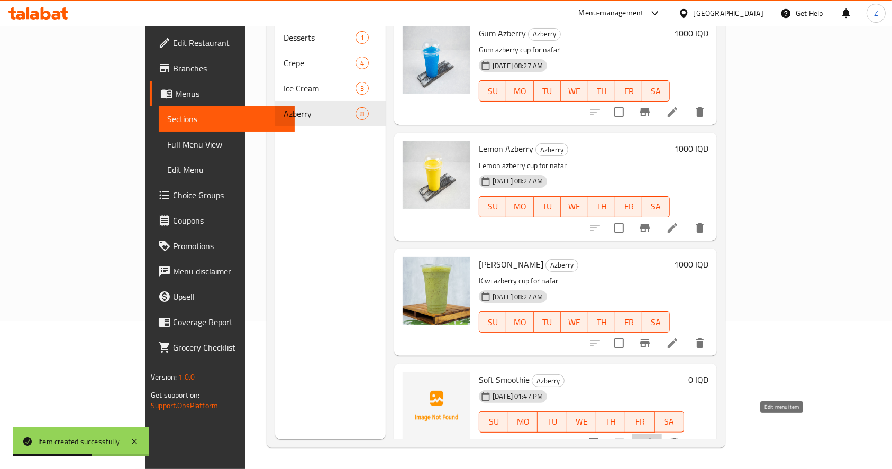
click at [652, 438] on icon at bounding box center [647, 443] width 10 height 10
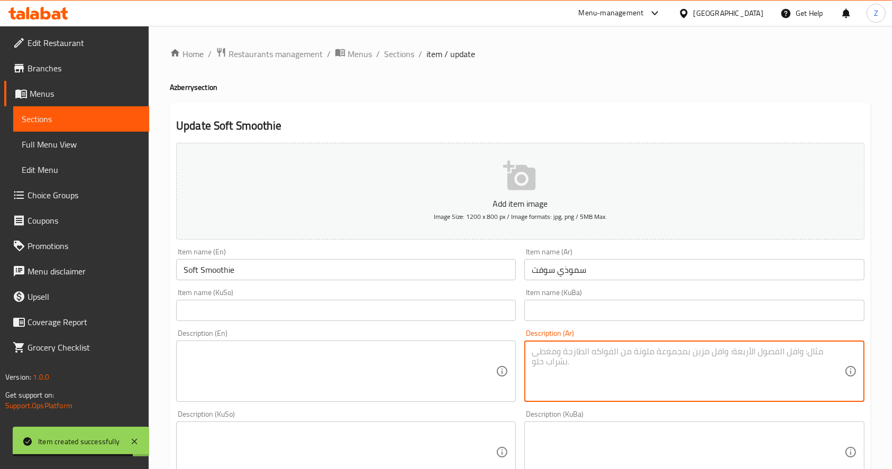
click at [586, 350] on textarea at bounding box center [688, 371] width 312 height 50
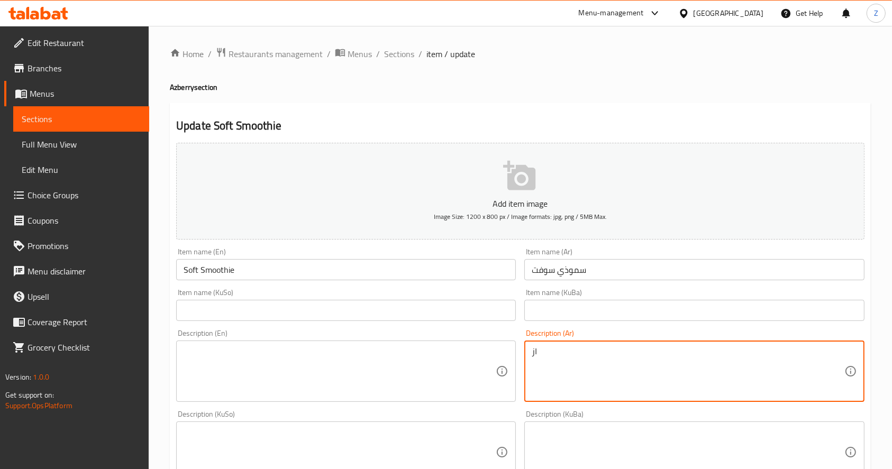
type textarea "ا"
click at [583, 351] on textarea "اختيارك من النكهات ازبري يقدم مع سوفت [PERSON_NAME] وشوكولاتة." at bounding box center [688, 371] width 312 height 50
type textarea "اختيارك من النكهات ازبري يقدم مع سوفت [PERSON_NAME] وشوكولاتة."
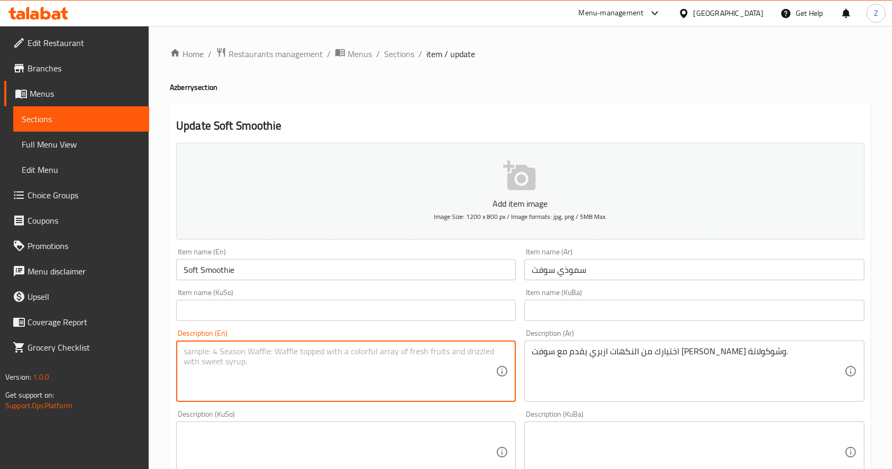
click at [330, 356] on textarea at bounding box center [340, 371] width 312 height 50
paste textarea "Your choice of Azbri flavors served with vanilla and chocolate soft ice cream."
click at [280, 363] on textarea "Your choice of Azbri flavors served with vanilla and chocolate soft ice cream." at bounding box center [340, 371] width 312 height 50
click at [305, 363] on textarea "Your choice of Azbri flavors served with vanilla and chocolate soft ice cream." at bounding box center [340, 371] width 312 height 50
type textarea "Your choice of Azbri flavors served with vanilla and chocolate soft ice cream."
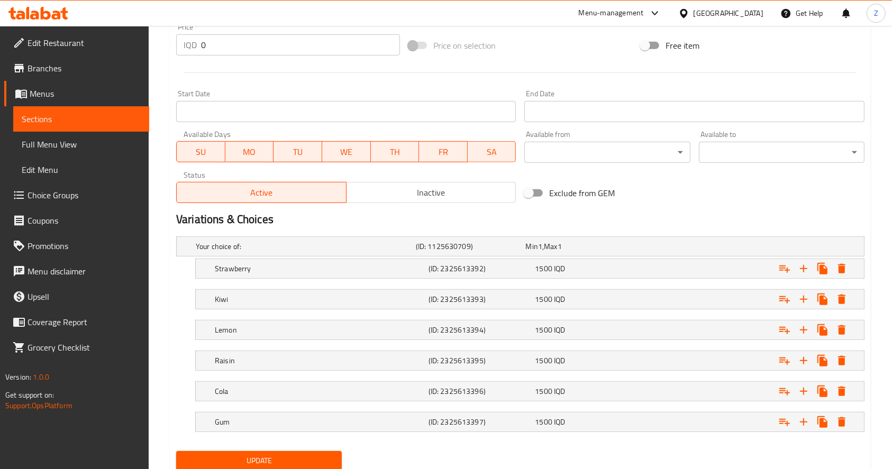
scroll to position [546, 0]
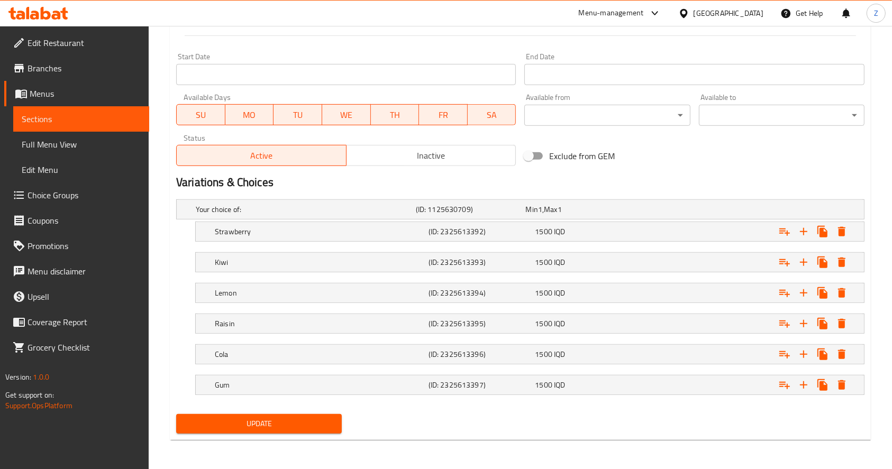
click at [290, 420] on span "Update" at bounding box center [259, 423] width 149 height 13
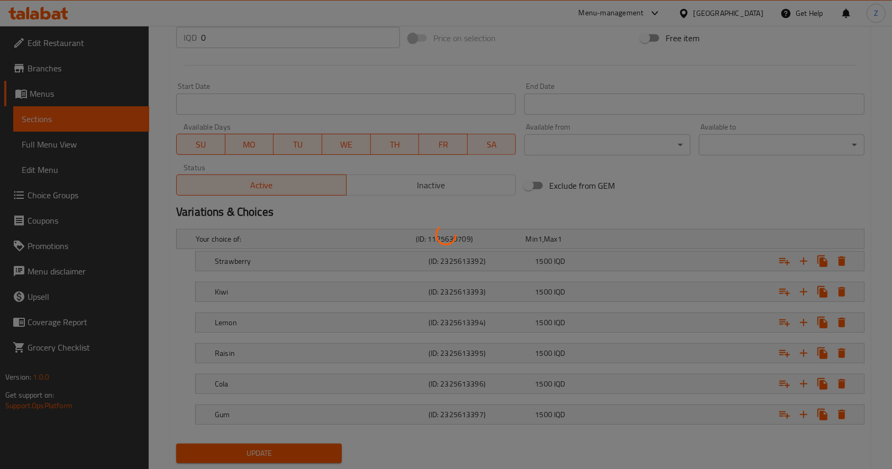
scroll to position [0, 0]
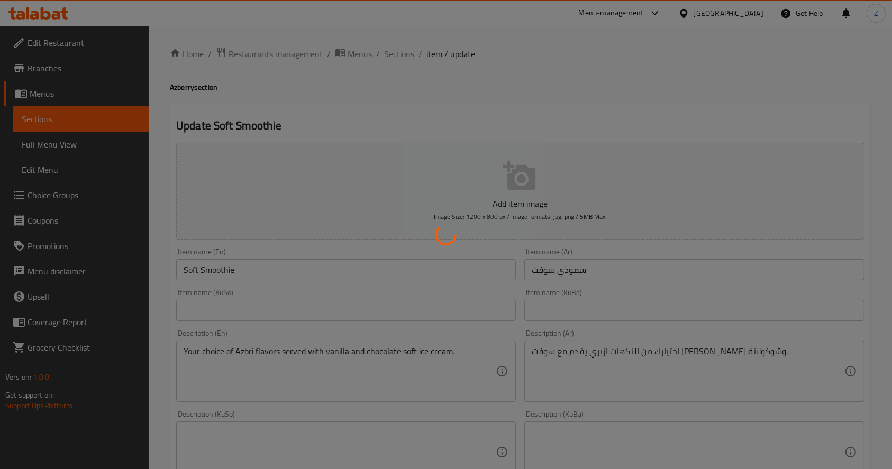
click at [395, 53] on div at bounding box center [446, 234] width 892 height 469
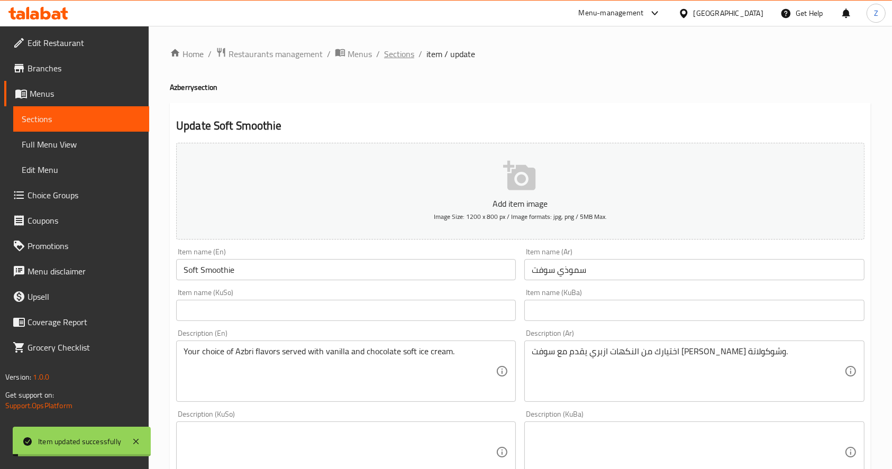
click at [398, 57] on span "Sections" at bounding box center [399, 54] width 30 height 13
